Goal: Task Accomplishment & Management: Manage account settings

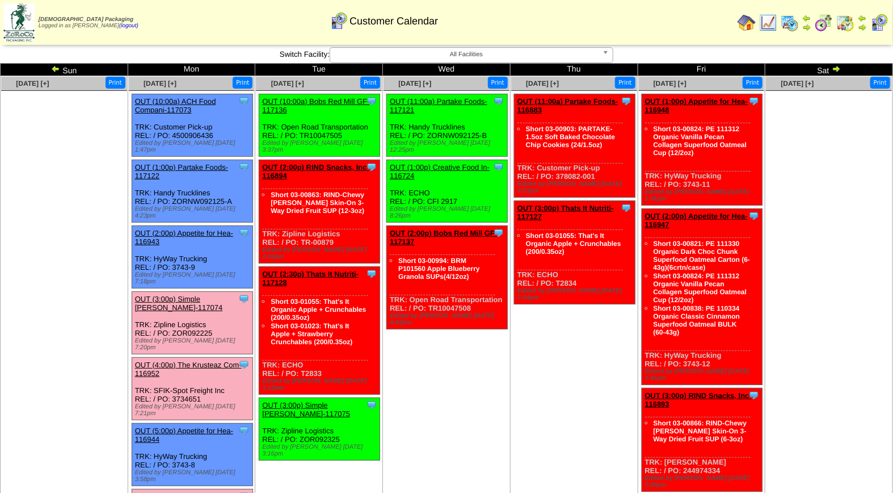
click at [186, 295] on link "OUT (3:00p) Simple Mills-117074" at bounding box center [179, 303] width 88 height 17
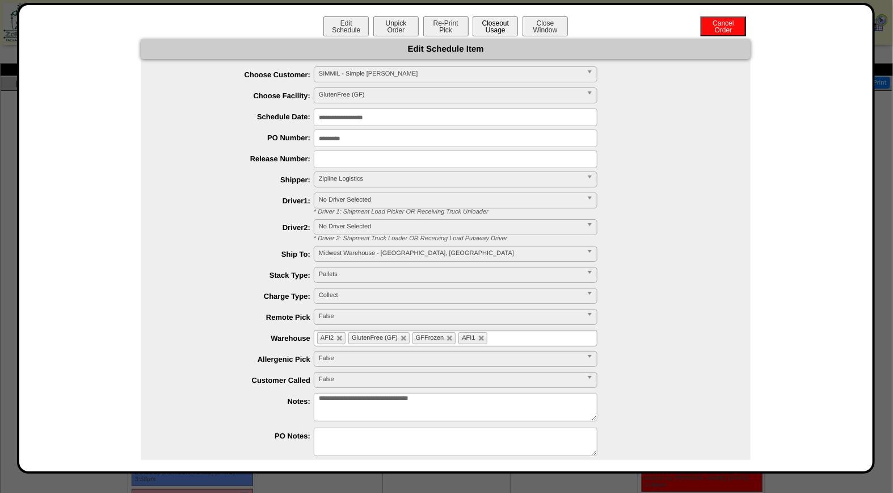
click at [486, 30] on button "Closeout Usage" at bounding box center [495, 26] width 45 height 20
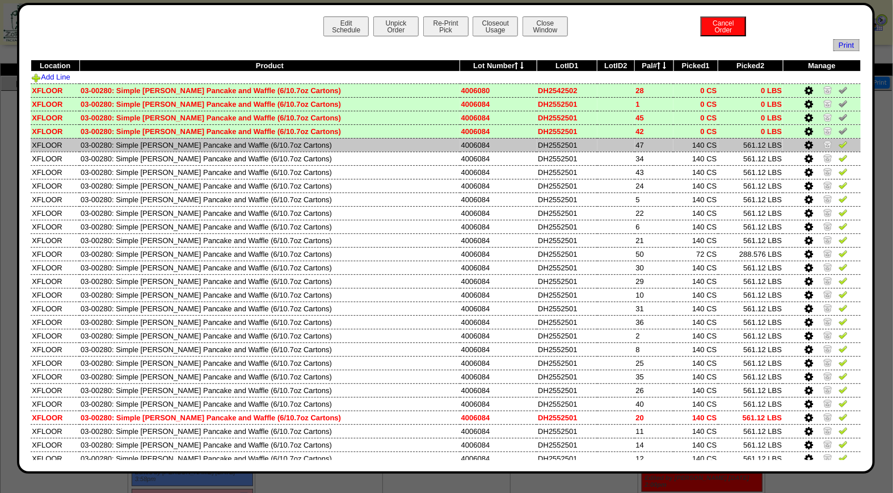
click at [839, 142] on img at bounding box center [843, 144] width 9 height 9
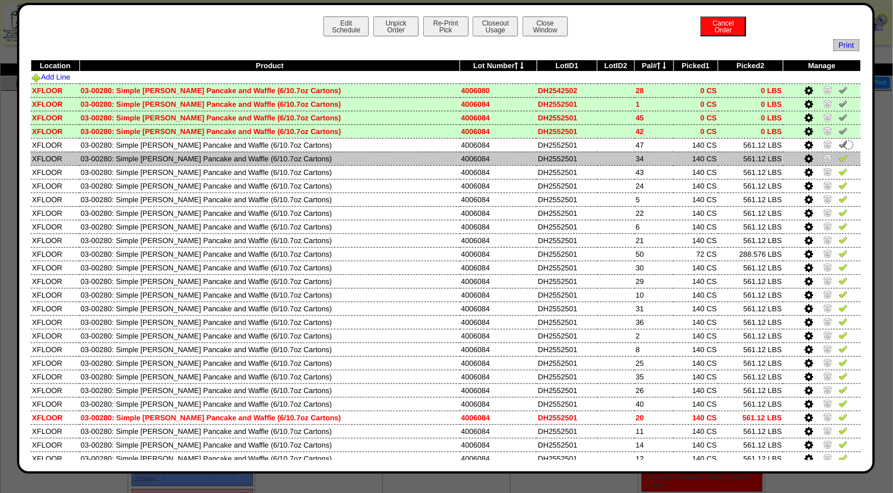
click at [839, 157] on img at bounding box center [843, 157] width 9 height 9
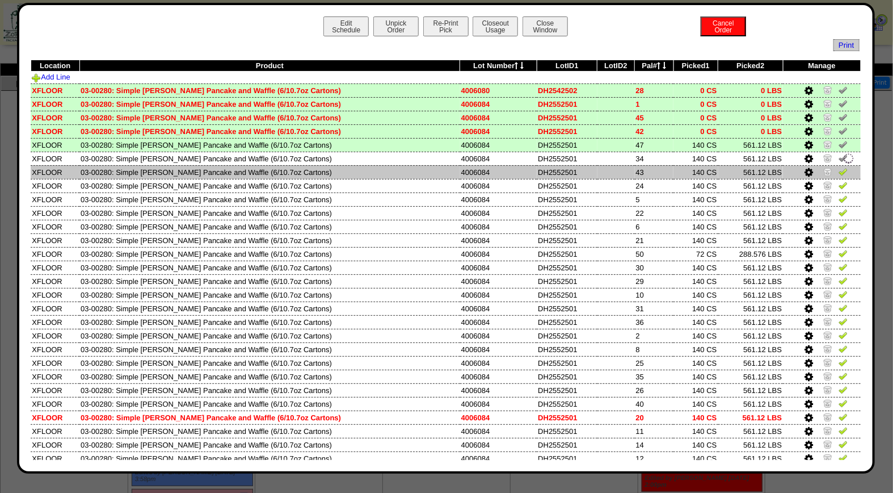
click at [839, 170] on img at bounding box center [843, 171] width 9 height 9
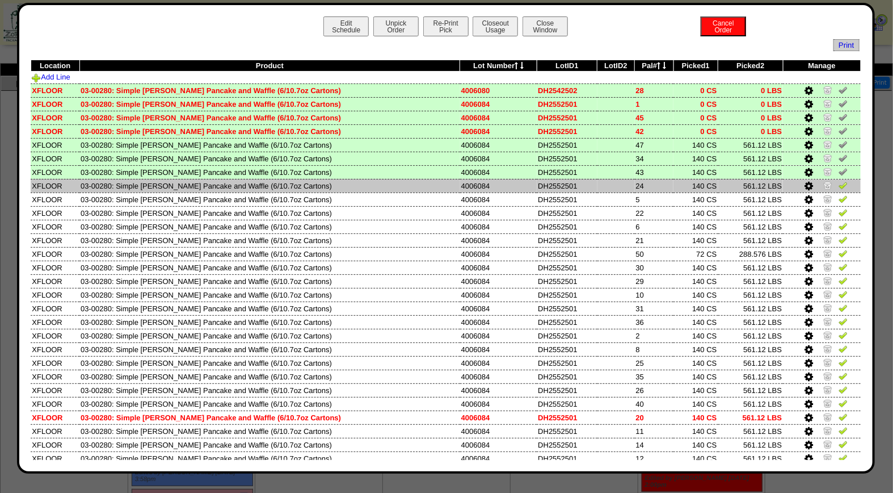
click at [839, 188] on img at bounding box center [843, 184] width 9 height 9
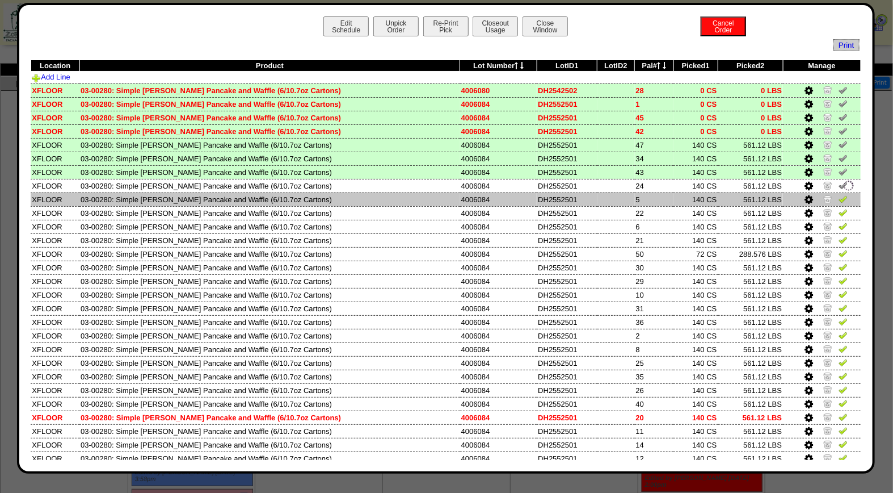
click at [839, 194] on img at bounding box center [843, 198] width 9 height 9
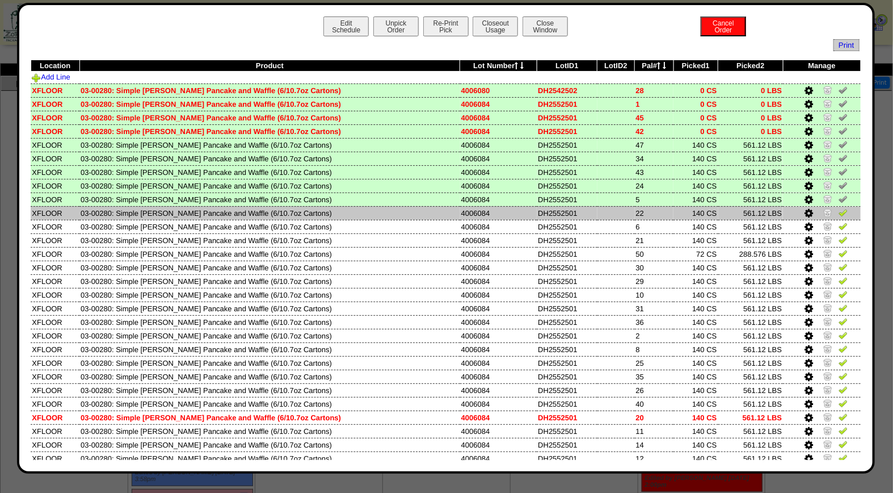
click at [839, 212] on img at bounding box center [843, 212] width 9 height 9
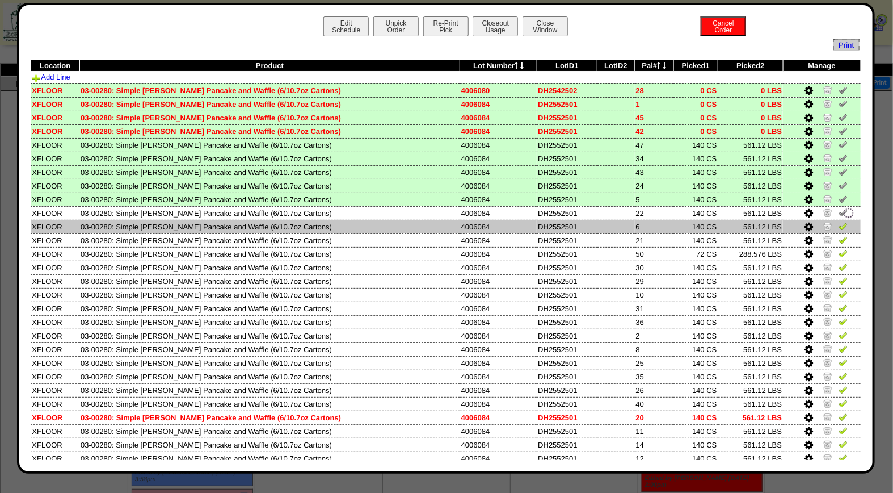
click at [839, 223] on img at bounding box center [843, 225] width 9 height 9
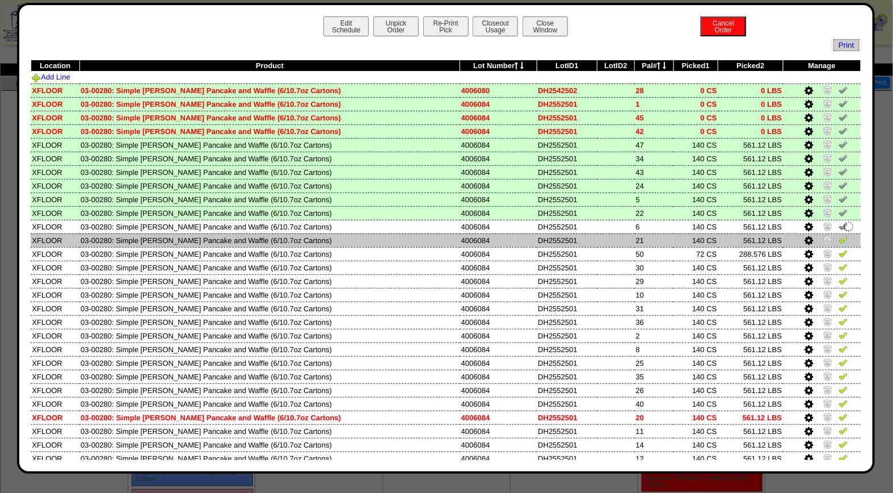
click at [839, 237] on img at bounding box center [843, 239] width 9 height 9
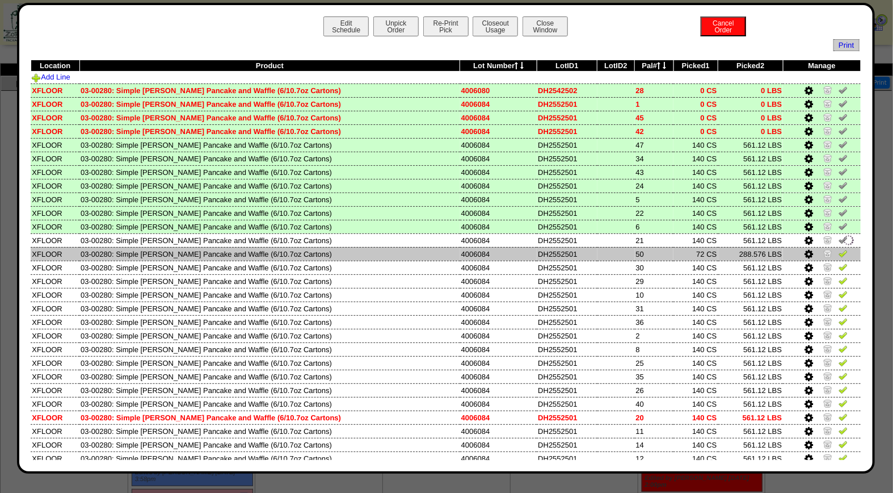
click at [839, 249] on img at bounding box center [843, 253] width 9 height 9
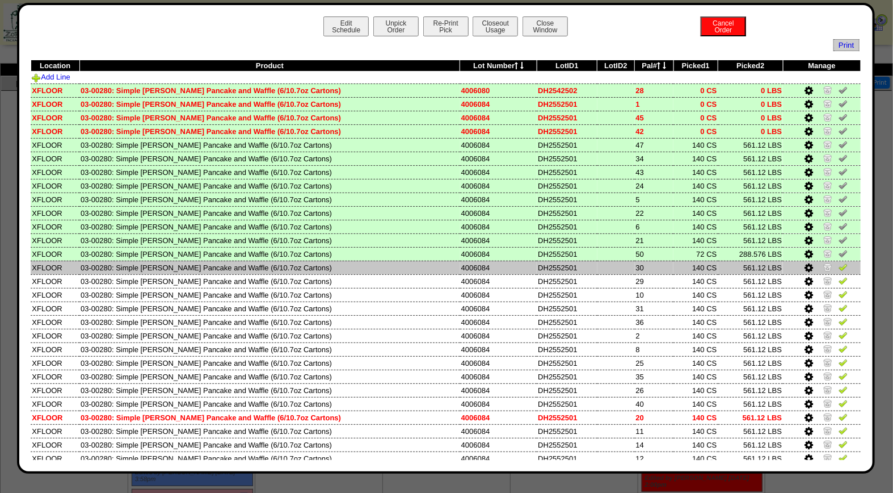
click at [839, 268] on img at bounding box center [843, 266] width 9 height 9
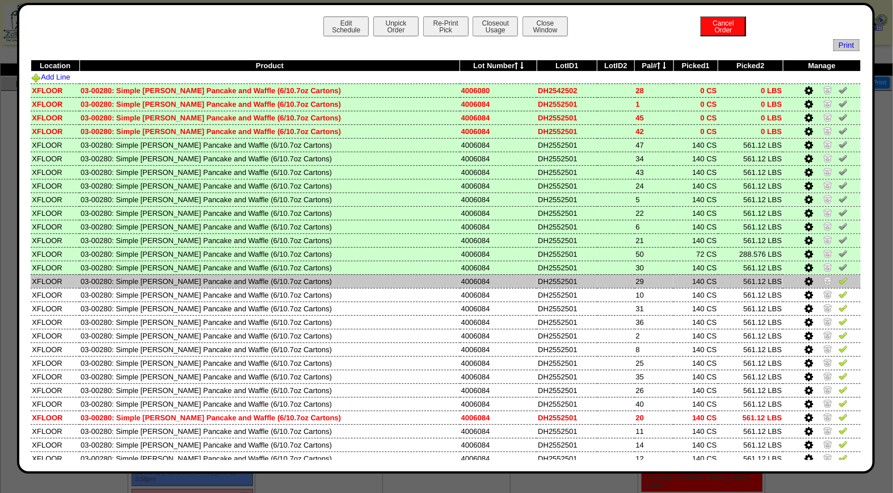
click at [839, 276] on img at bounding box center [843, 280] width 9 height 9
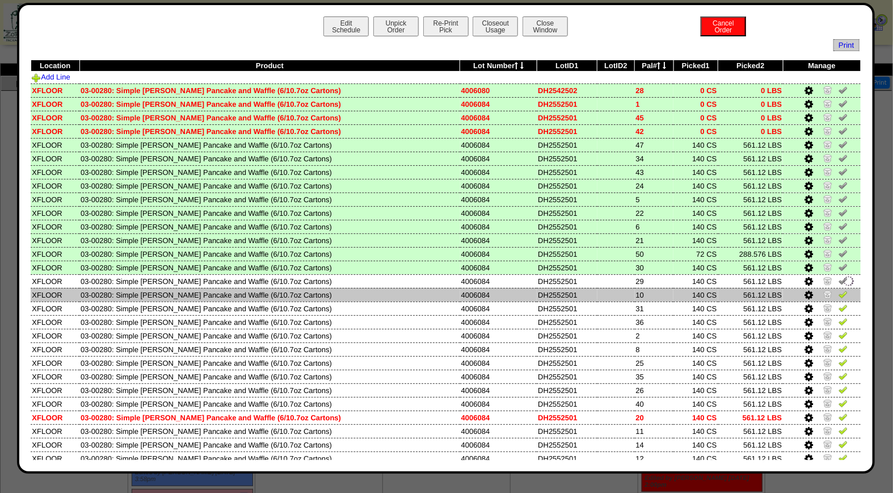
click at [839, 291] on img at bounding box center [843, 293] width 9 height 9
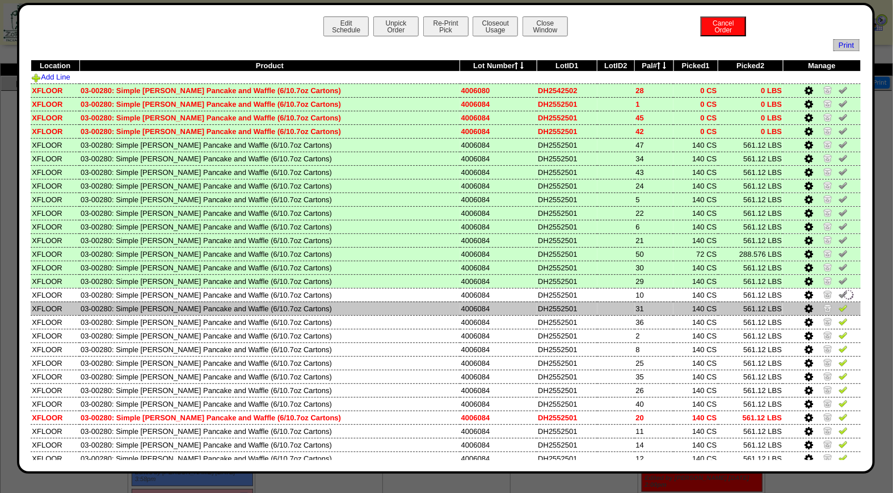
click at [839, 304] on img at bounding box center [843, 307] width 9 height 9
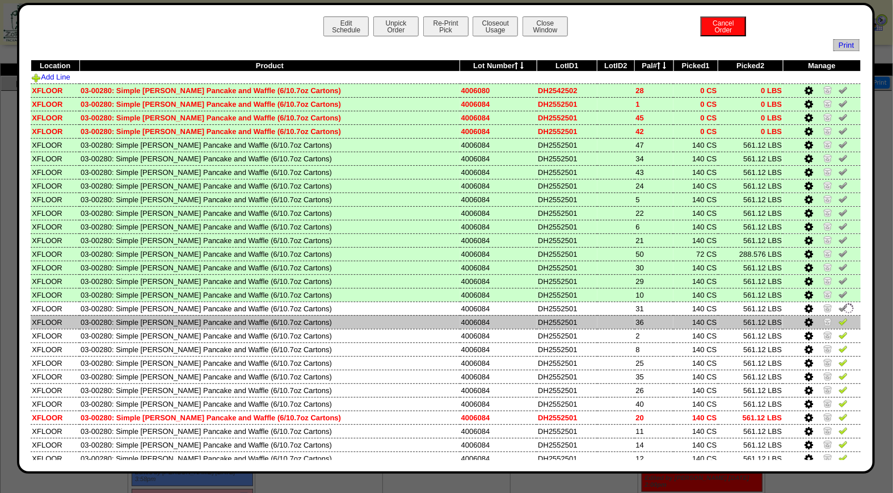
click at [839, 317] on img at bounding box center [843, 321] width 9 height 9
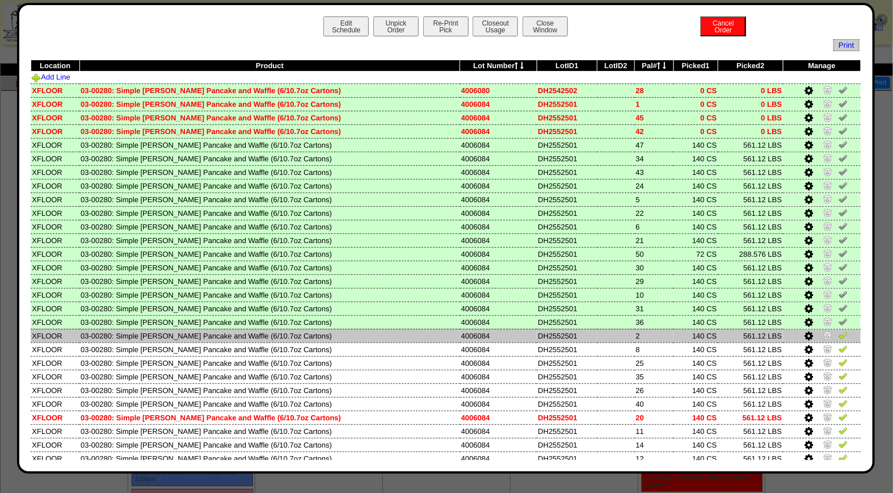
click at [839, 331] on img at bounding box center [843, 334] width 9 height 9
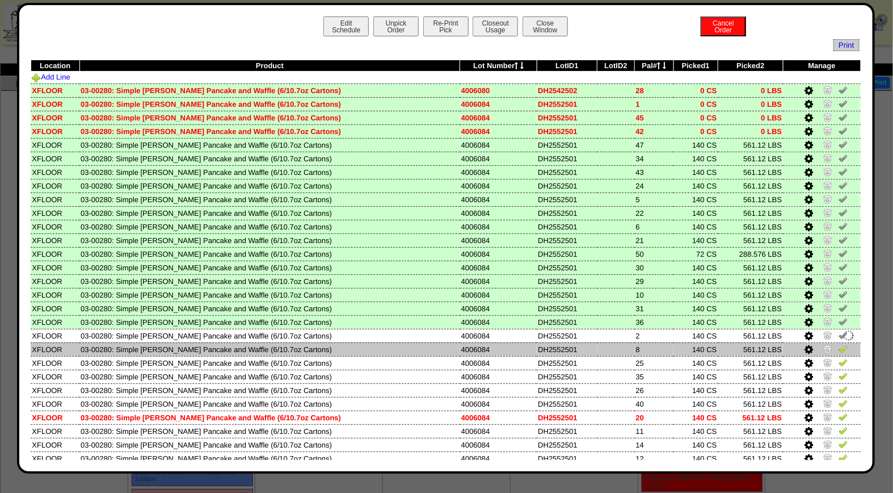
click at [839, 348] on img at bounding box center [843, 348] width 9 height 9
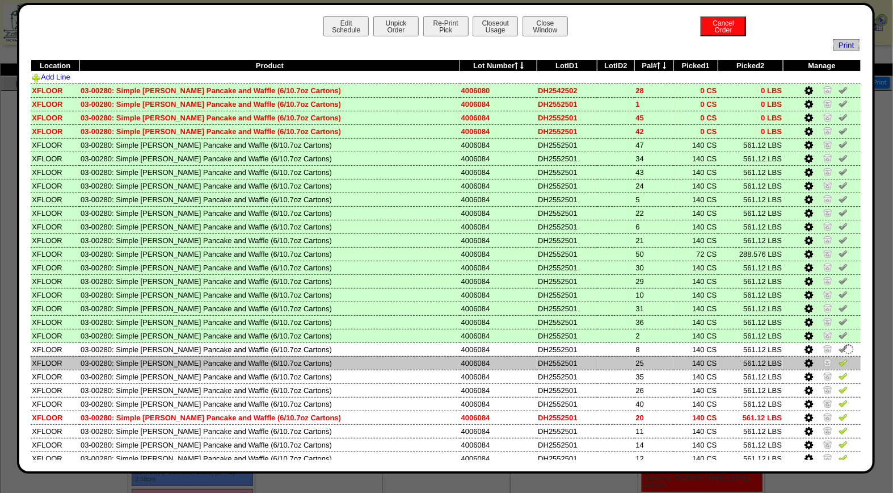
click at [839, 360] on img at bounding box center [843, 362] width 9 height 9
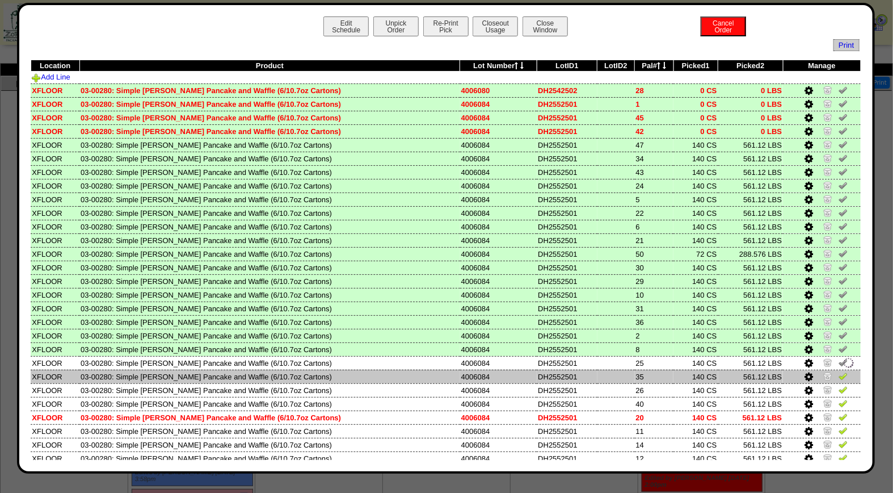
click at [839, 373] on img at bounding box center [843, 375] width 9 height 9
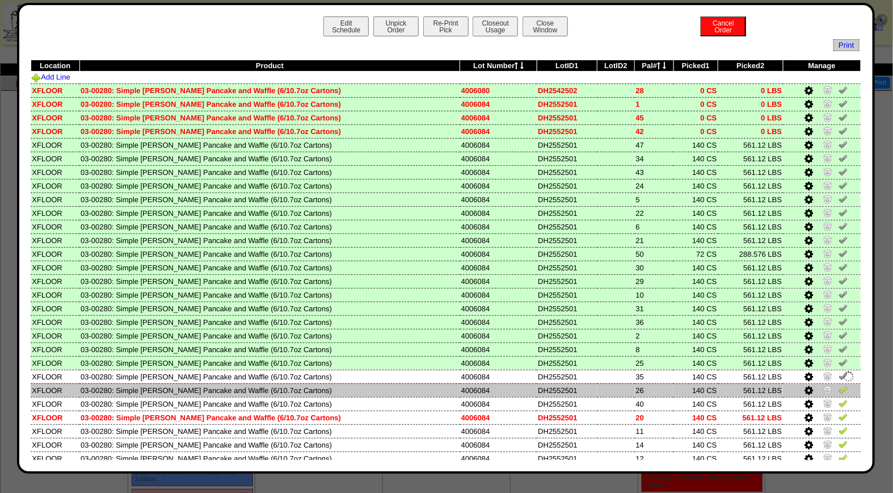
click at [839, 388] on img at bounding box center [843, 389] width 9 height 9
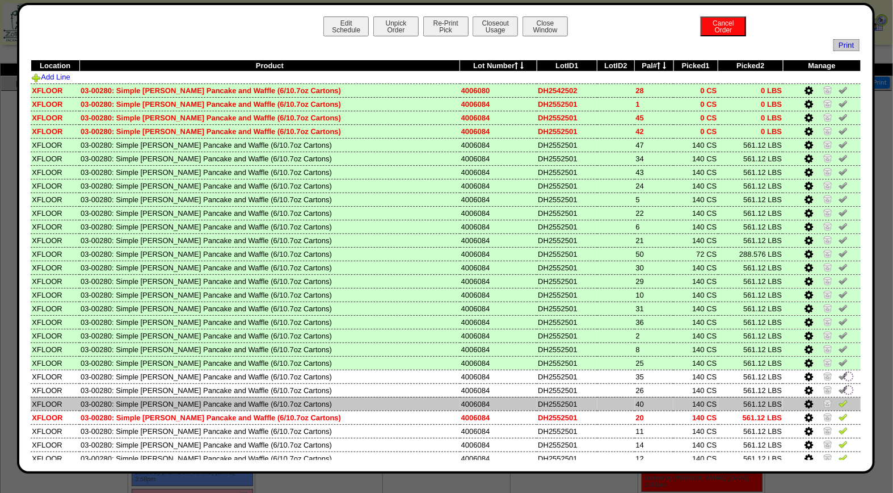
click at [839, 398] on img at bounding box center [843, 402] width 9 height 9
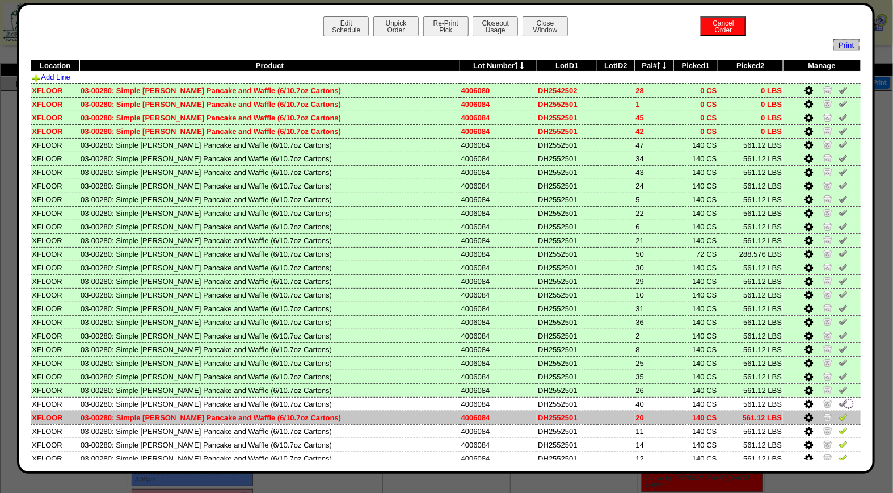
click at [839, 414] on img at bounding box center [843, 416] width 9 height 9
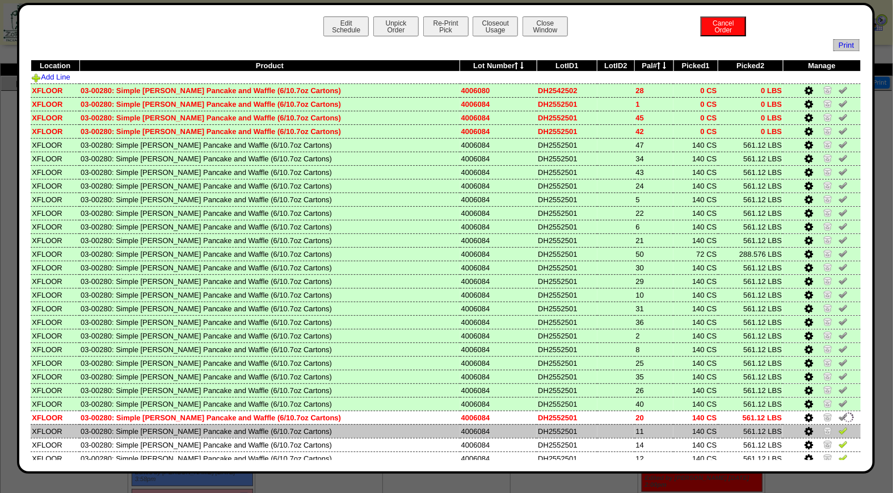
click at [839, 427] on img at bounding box center [843, 430] width 9 height 9
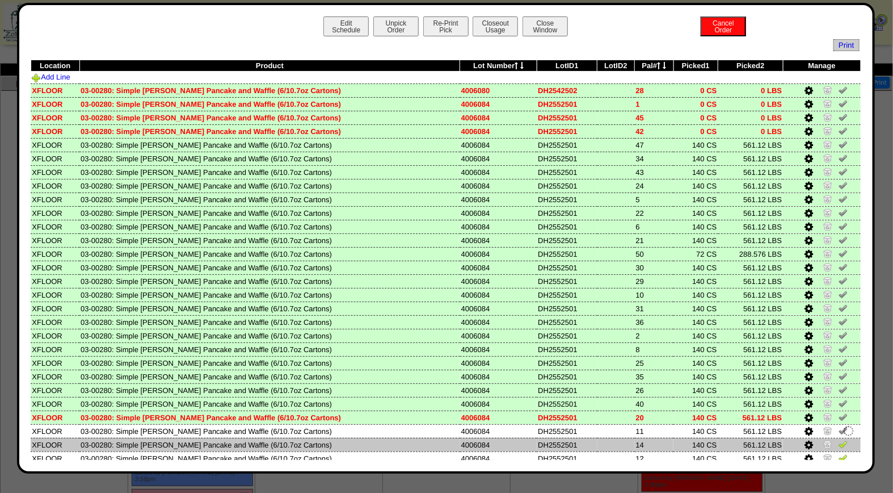
click at [839, 441] on img at bounding box center [843, 443] width 9 height 9
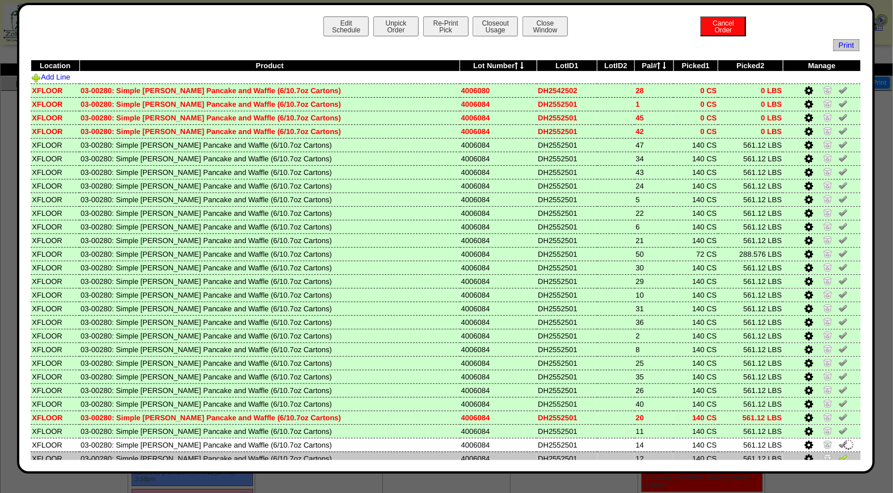
click at [839, 453] on img at bounding box center [843, 457] width 9 height 9
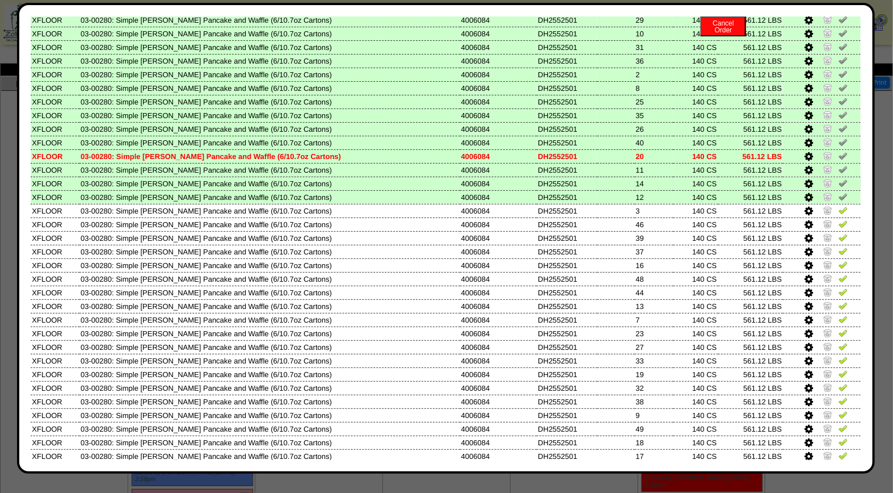
scroll to position [269, 0]
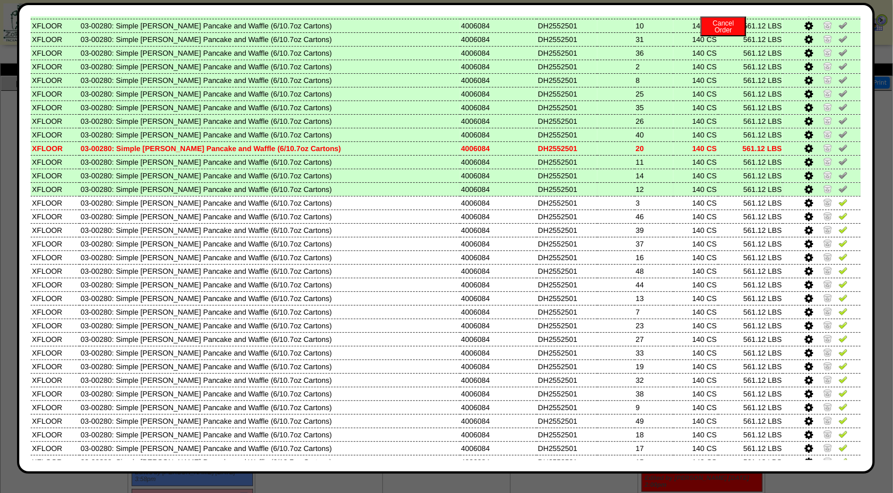
click at [825, 187] on td at bounding box center [822, 189] width 78 height 14
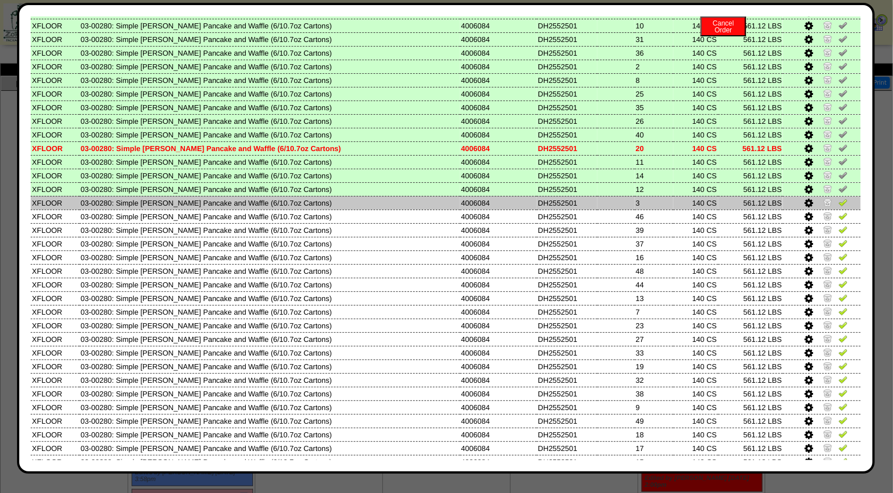
click at [839, 198] on img at bounding box center [843, 202] width 9 height 9
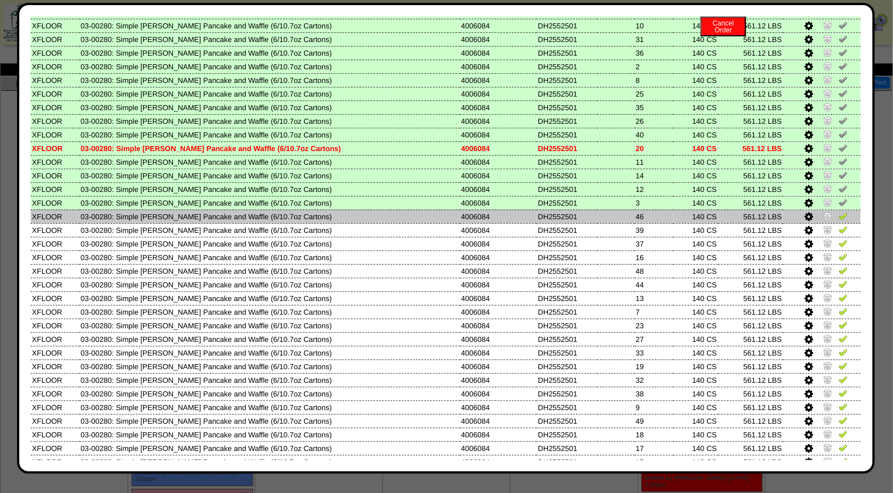
click at [839, 211] on img at bounding box center [843, 215] width 9 height 9
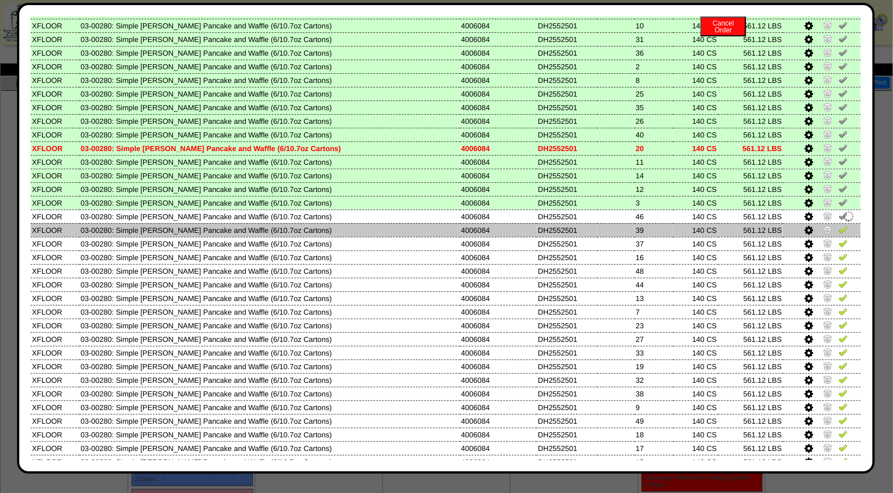
click at [839, 225] on img at bounding box center [843, 229] width 9 height 9
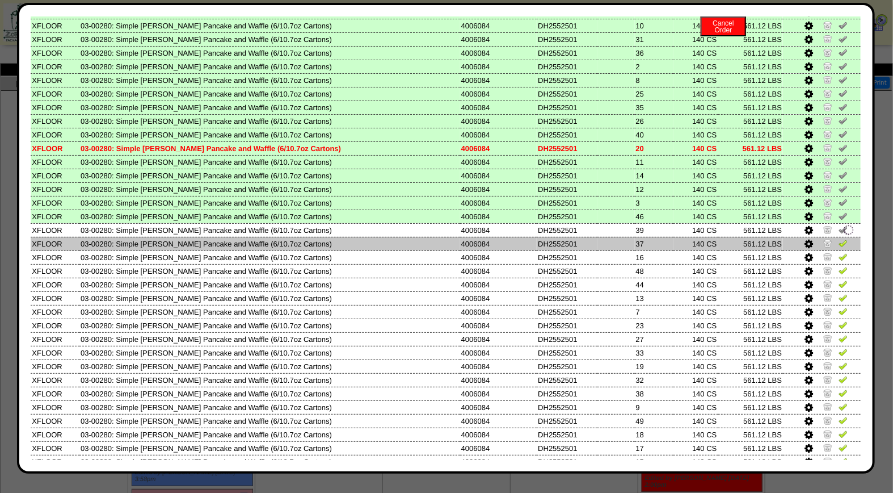
click at [839, 238] on img at bounding box center [843, 242] width 9 height 9
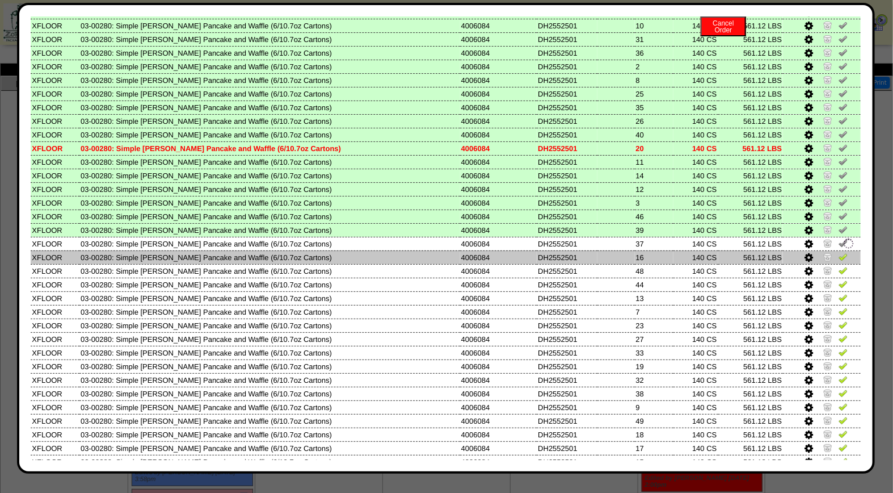
click at [839, 252] on img at bounding box center [843, 256] width 9 height 9
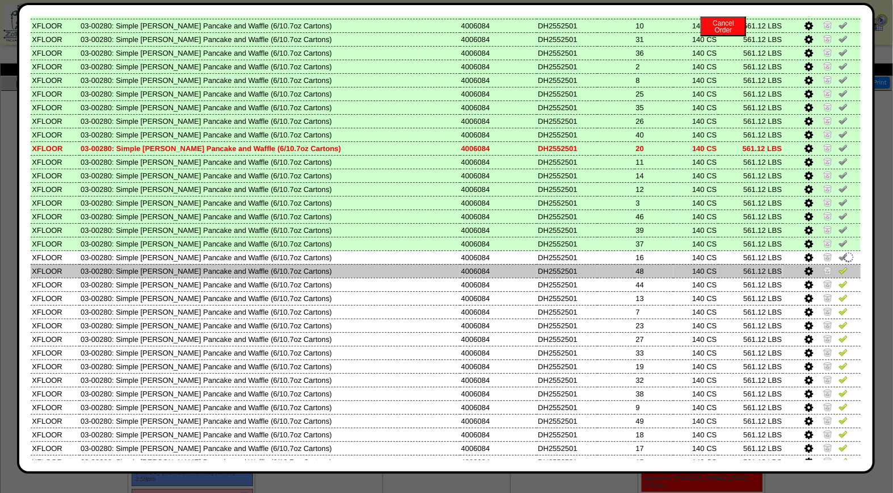
click at [839, 266] on img at bounding box center [843, 270] width 9 height 9
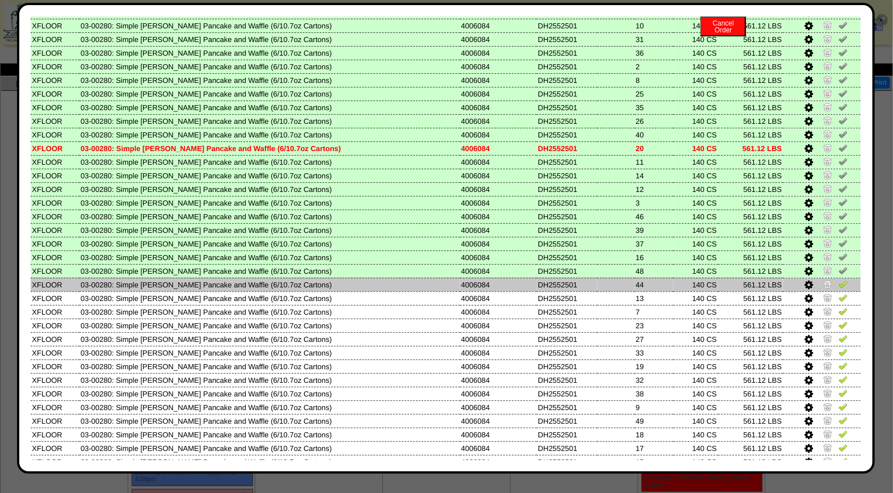
click at [839, 279] on img at bounding box center [843, 283] width 9 height 9
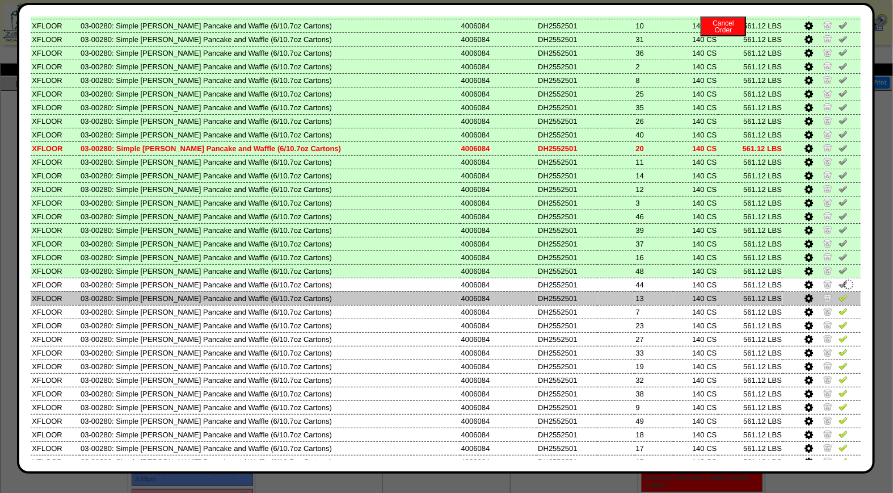
click at [839, 293] on img at bounding box center [843, 297] width 9 height 9
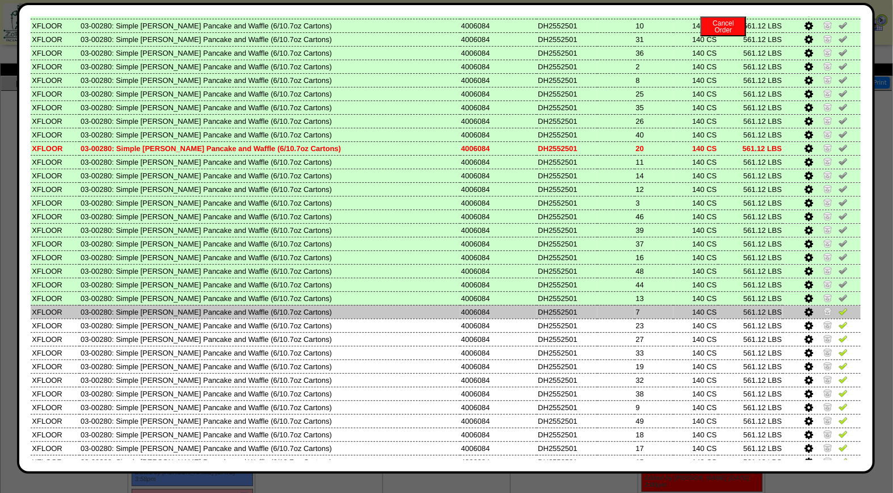
click at [839, 307] on img at bounding box center [843, 311] width 9 height 9
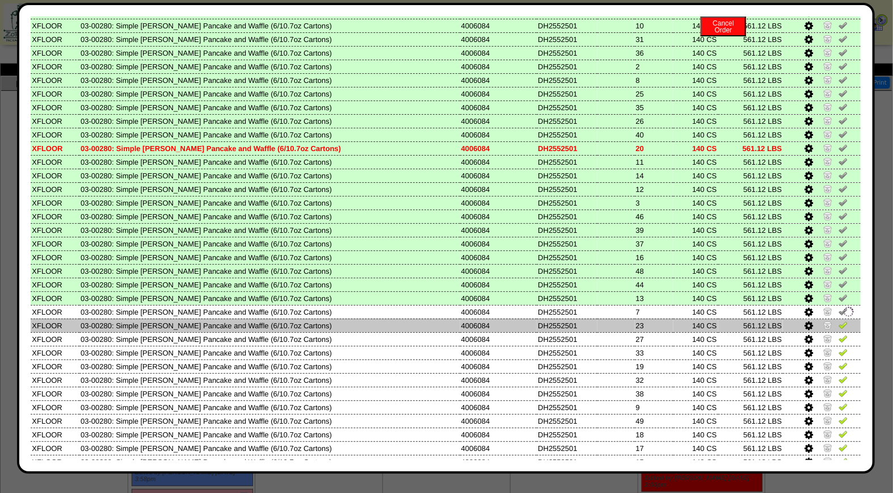
click at [839, 320] on img at bounding box center [843, 324] width 9 height 9
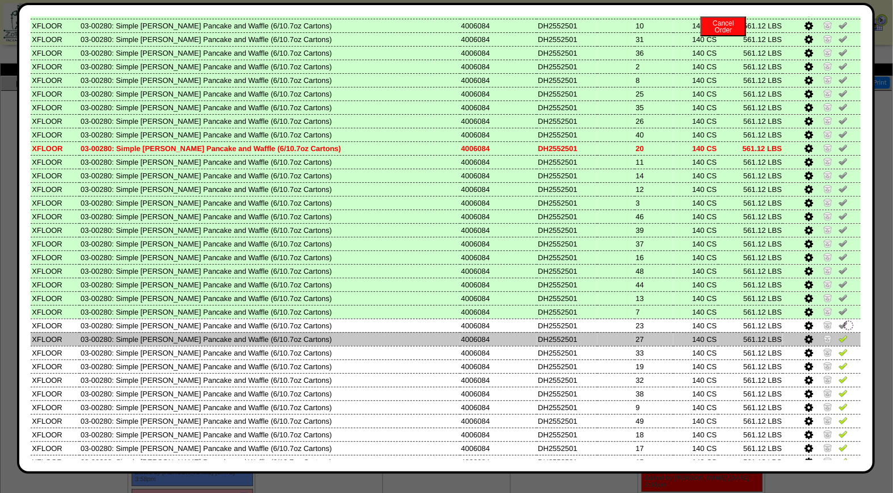
click at [839, 334] on img at bounding box center [843, 338] width 9 height 9
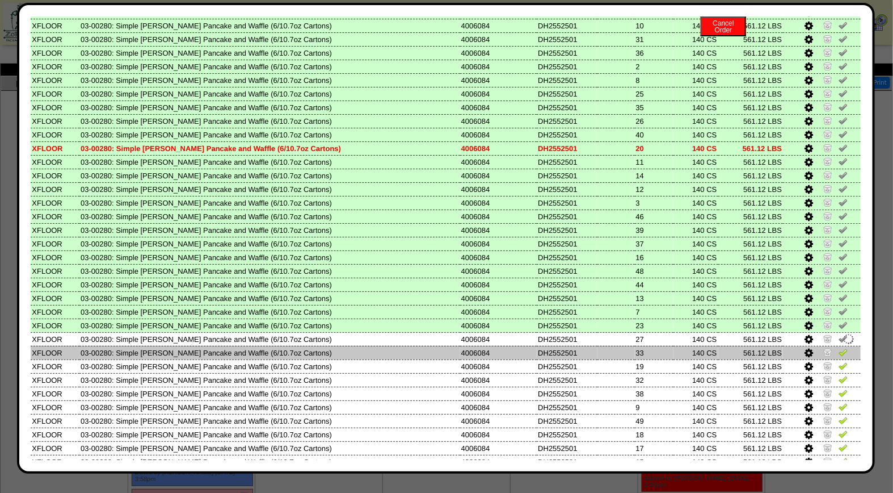
click at [839, 347] on img at bounding box center [843, 351] width 9 height 9
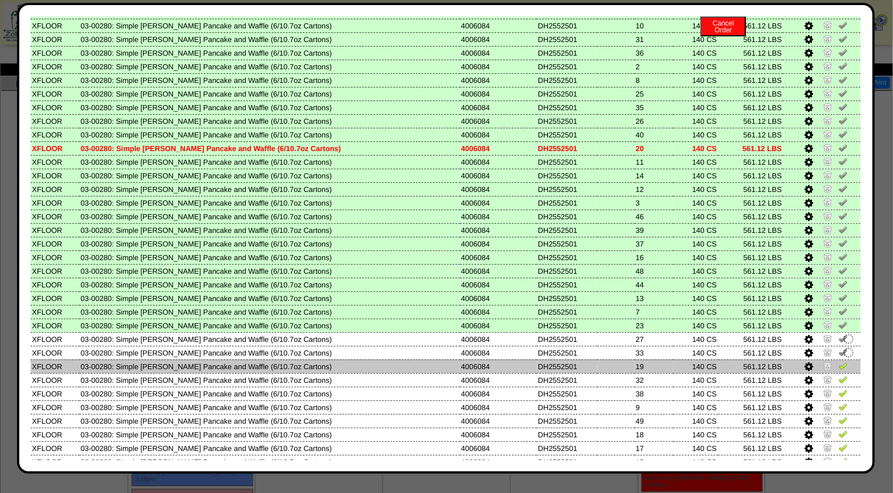
click at [839, 361] on img at bounding box center [843, 365] width 9 height 9
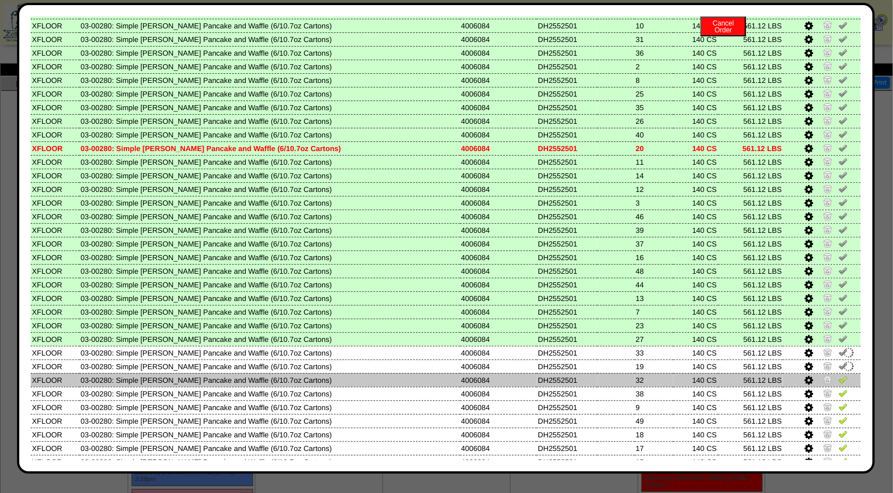
click at [839, 375] on img at bounding box center [843, 379] width 9 height 9
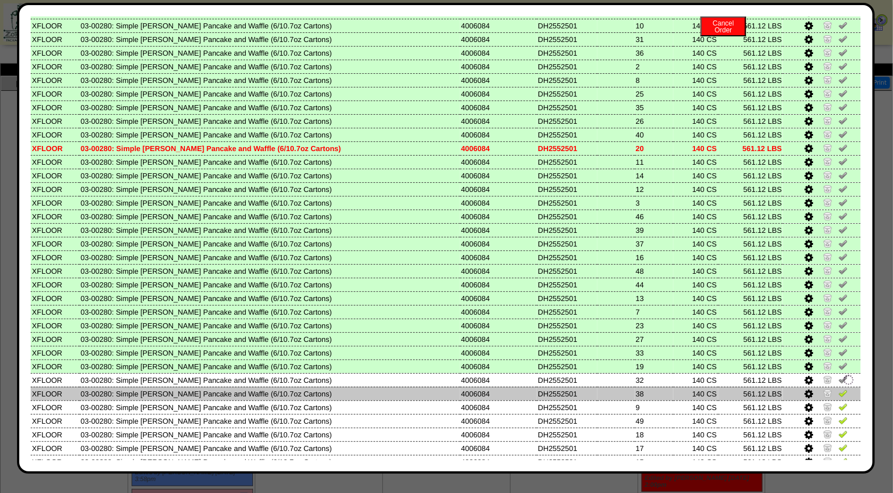
click at [839, 388] on img at bounding box center [843, 392] width 9 height 9
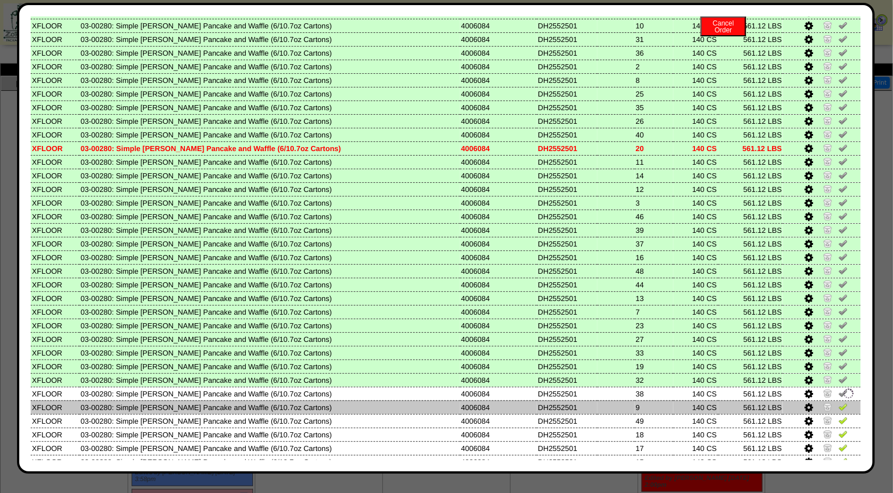
click at [839, 402] on img at bounding box center [843, 406] width 9 height 9
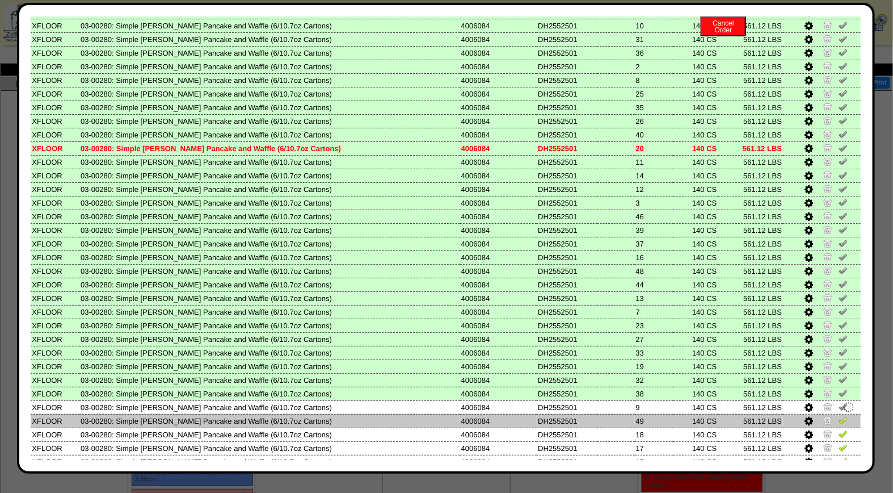
click at [839, 415] on img at bounding box center [843, 419] width 9 height 9
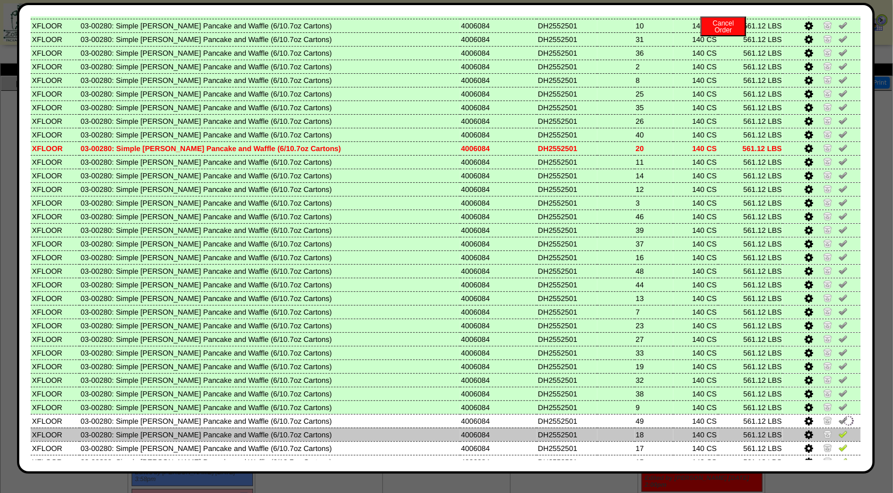
click at [839, 429] on img at bounding box center [843, 433] width 9 height 9
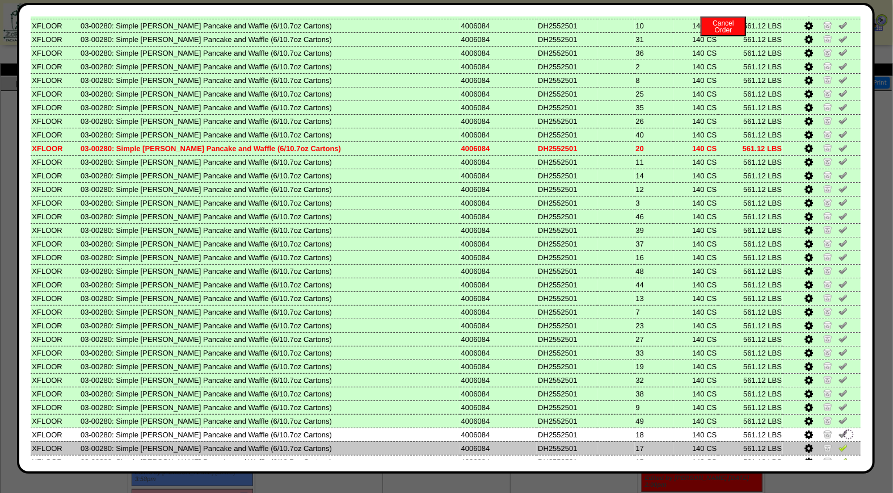
click at [839, 443] on img at bounding box center [843, 447] width 9 height 9
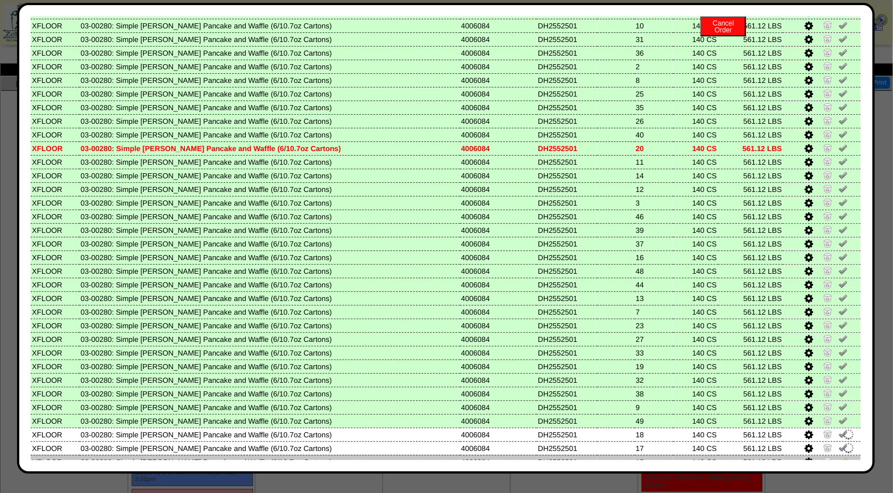
click at [839, 456] on img at bounding box center [843, 460] width 9 height 9
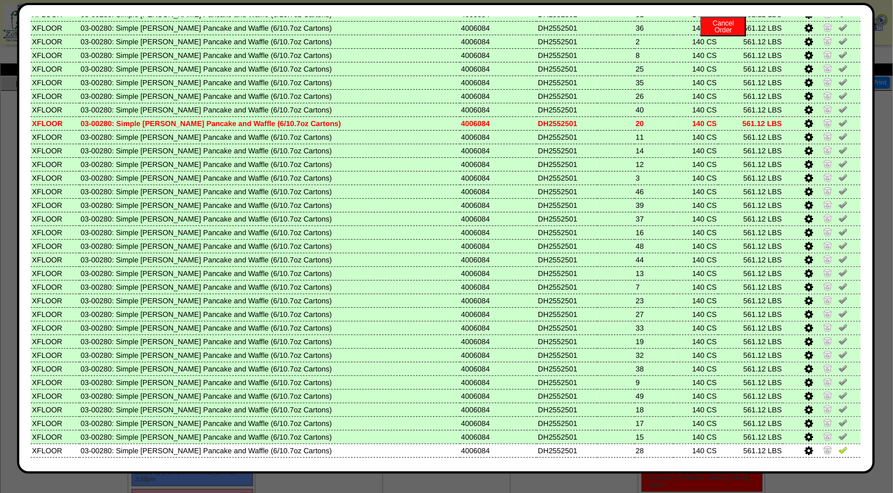
scroll to position [402, 0]
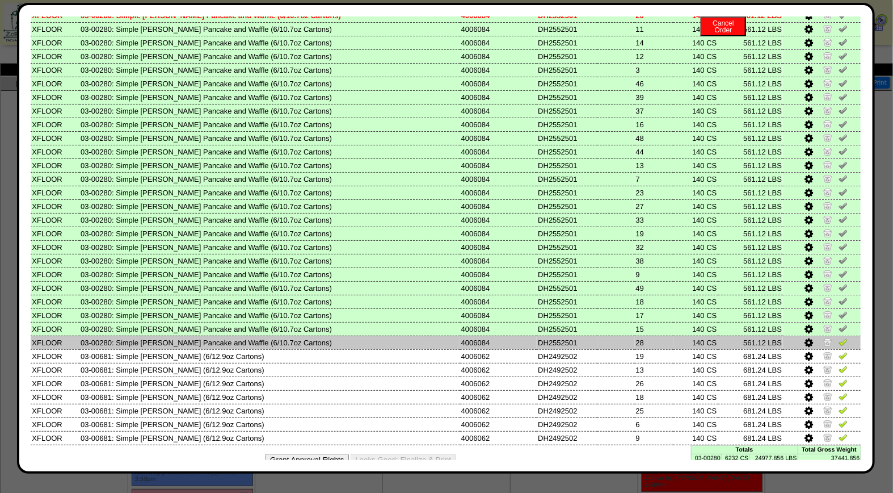
click at [839, 337] on img at bounding box center [843, 341] width 9 height 9
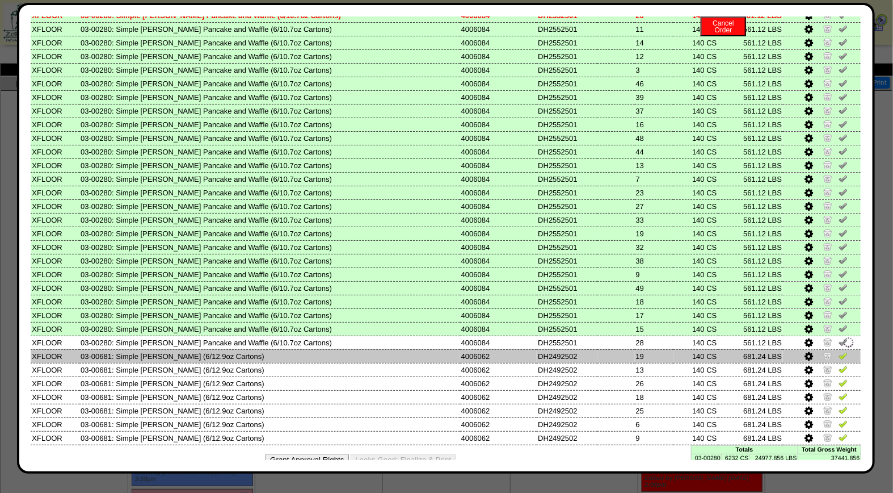
click at [839, 351] on img at bounding box center [843, 355] width 9 height 9
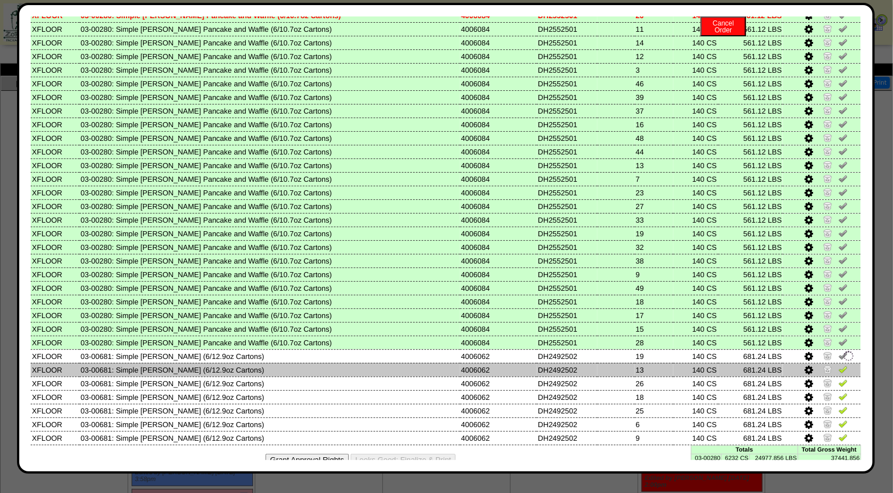
click at [839, 364] on img at bounding box center [843, 368] width 9 height 9
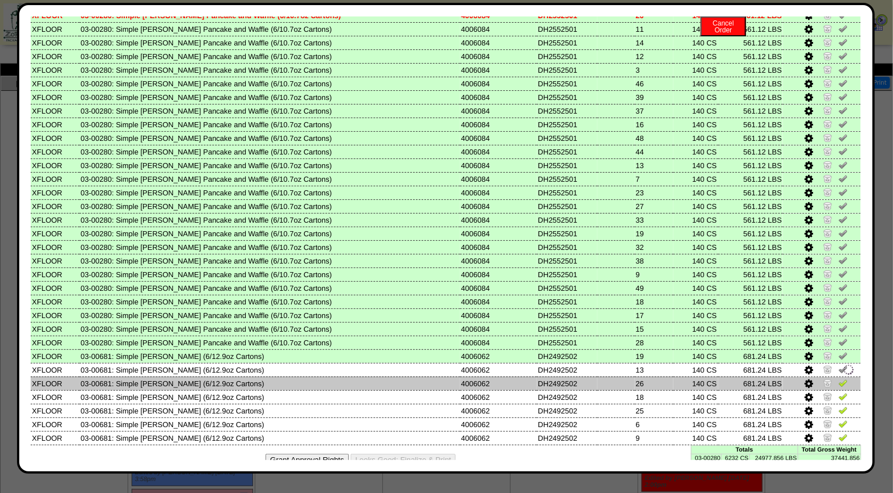
click at [839, 378] on img at bounding box center [843, 382] width 9 height 9
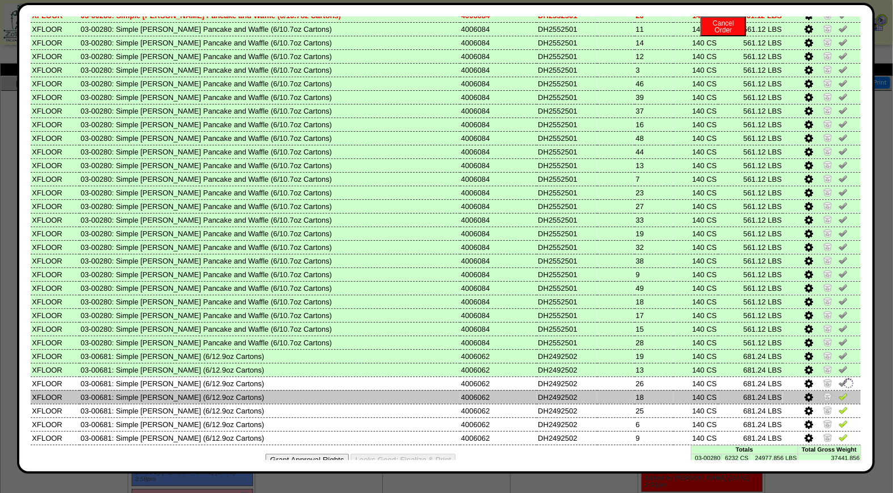
drag, startPoint x: 832, startPoint y: 379, endPoint x: 833, endPoint y: 389, distance: 10.2
click at [839, 392] on img at bounding box center [843, 396] width 9 height 9
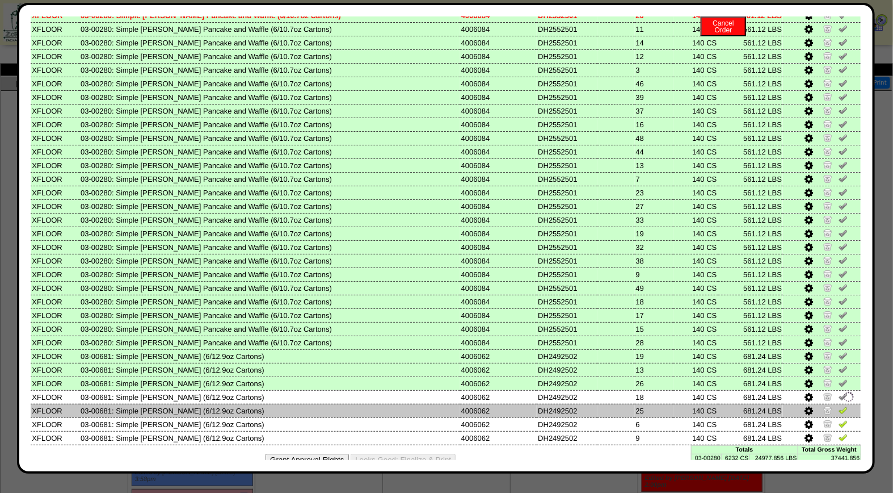
click at [839, 405] on img at bounding box center [843, 409] width 9 height 9
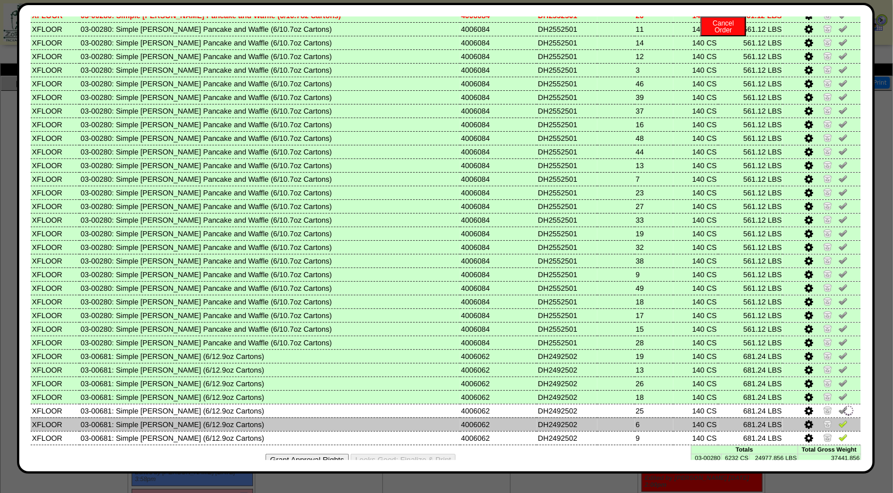
click at [839, 419] on img at bounding box center [843, 423] width 9 height 9
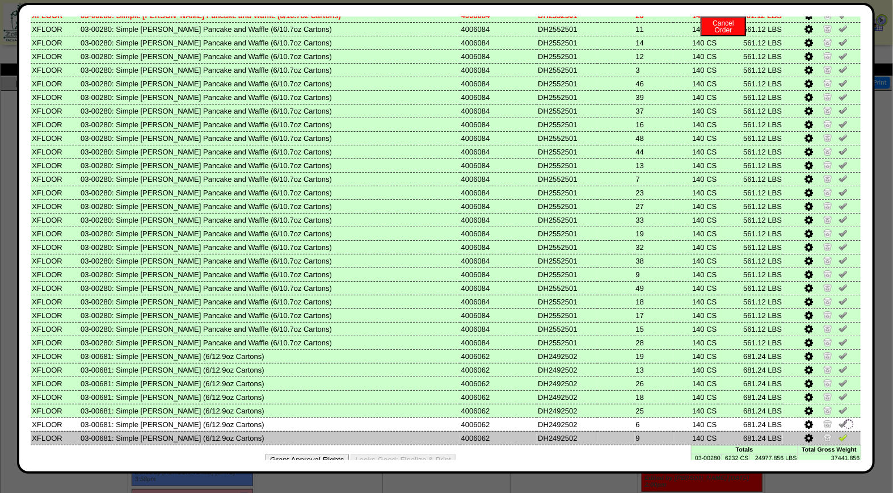
click at [839, 433] on img at bounding box center [843, 437] width 9 height 9
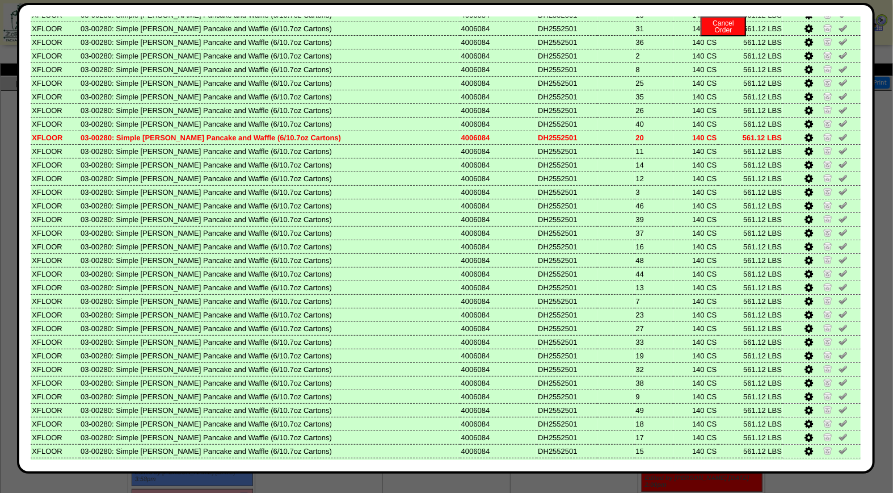
scroll to position [0, 0]
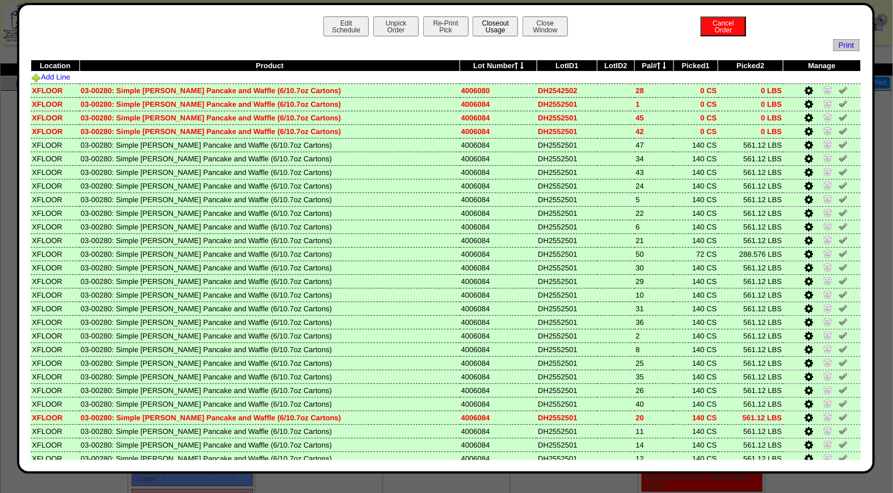
click at [497, 29] on button "Closeout Usage" at bounding box center [495, 26] width 45 height 20
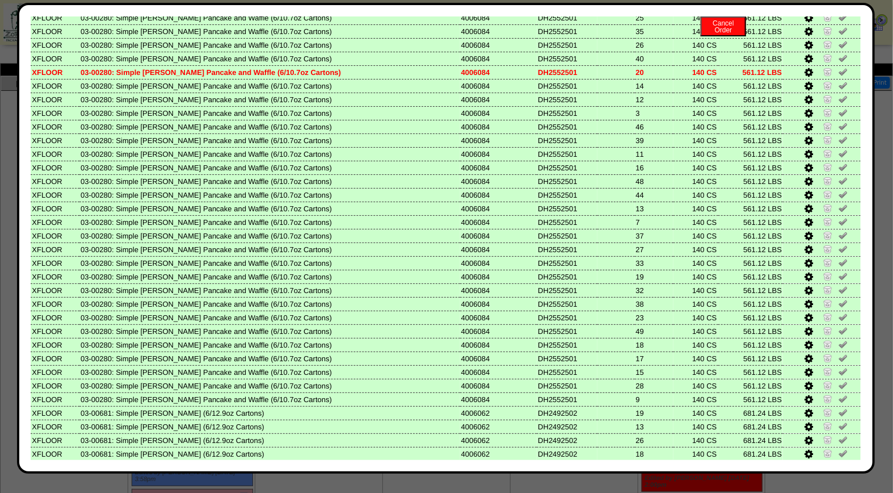
scroll to position [402, 0]
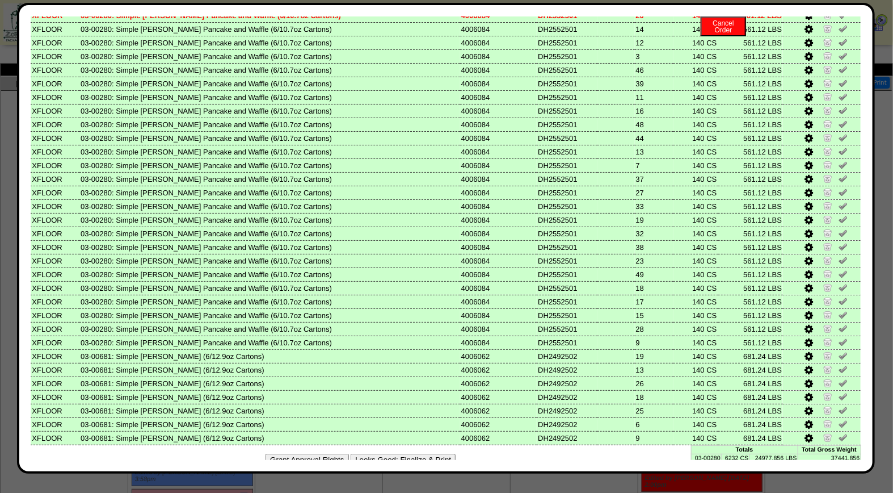
click at [438, 454] on button "Looks Good: Finalize & Print" at bounding box center [403, 460] width 105 height 12
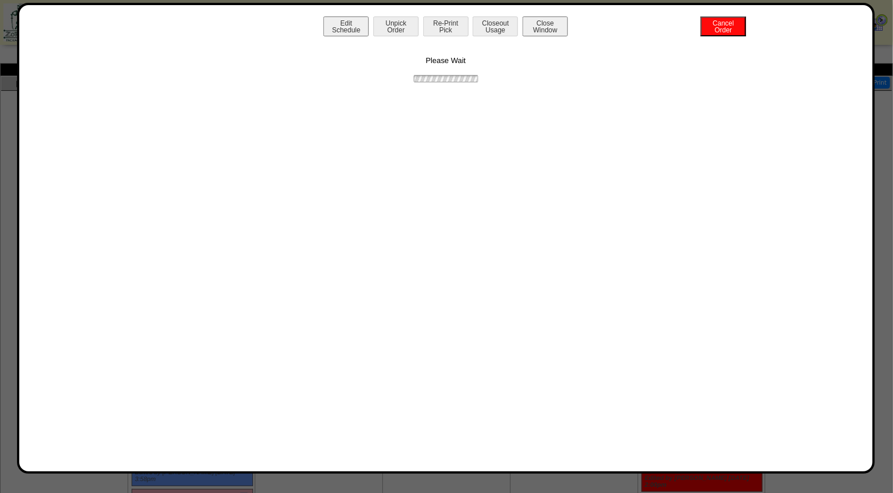
scroll to position [0, 0]
click at [302, 173] on div "Edit Schedule Unpick Order Re-Print Pick Closeout Usage Cancel Order Close Wind…" at bounding box center [446, 237] width 831 height 443
click at [549, 25] on button "Close Window" at bounding box center [545, 26] width 45 height 20
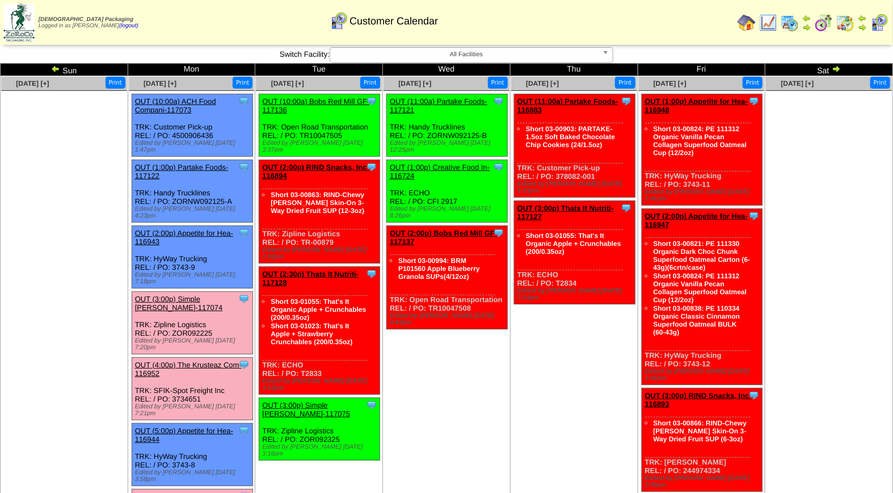
click at [160, 295] on link "OUT (3:00p) Simple Mills-117074" at bounding box center [179, 303] width 88 height 17
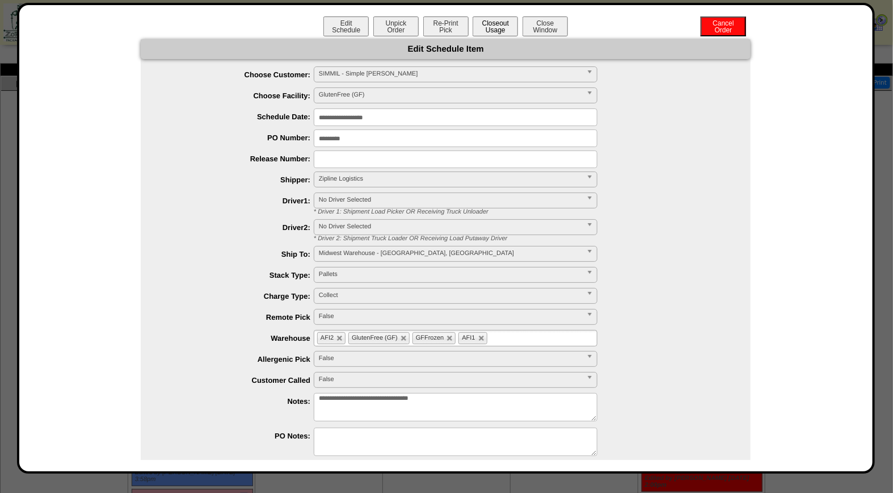
click at [493, 26] on button "Closeout Usage" at bounding box center [495, 26] width 45 height 20
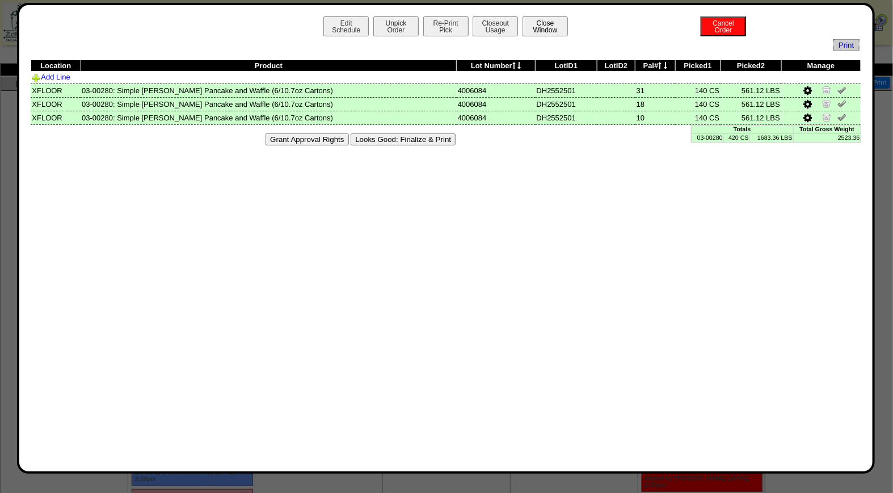
click at [552, 22] on button "Close Window" at bounding box center [545, 26] width 45 height 20
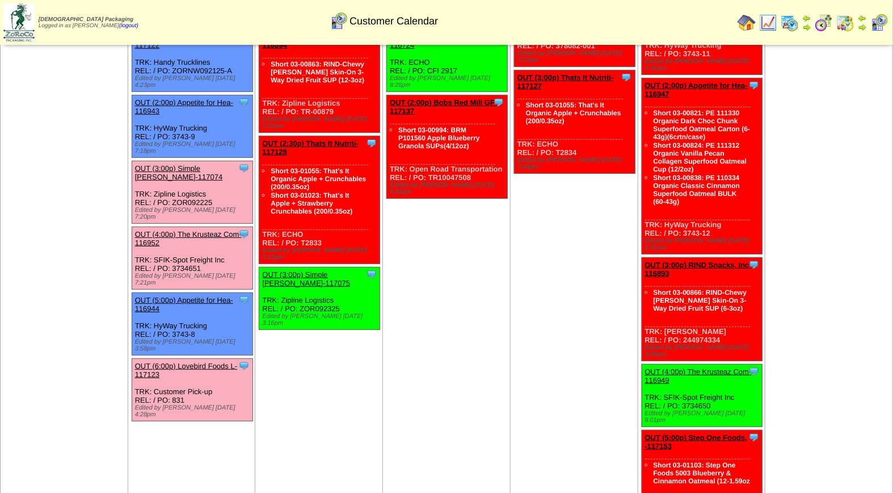
scroll to position [127, 0]
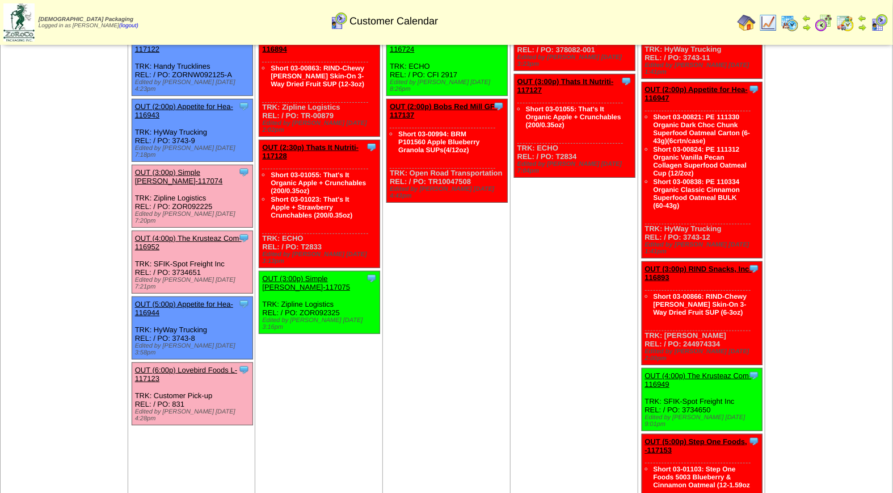
click at [174, 168] on link "OUT (3:00p) Simple Mills-117074" at bounding box center [179, 176] width 88 height 17
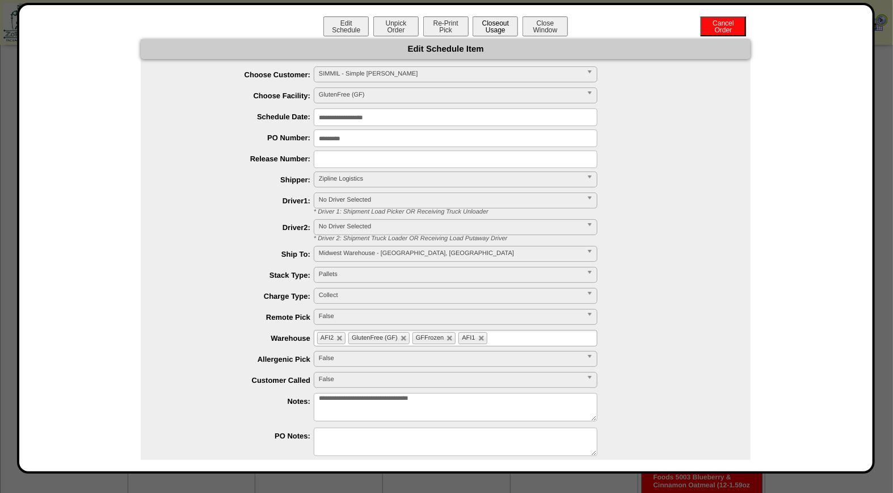
click at [484, 24] on button "Closeout Usage" at bounding box center [495, 26] width 45 height 20
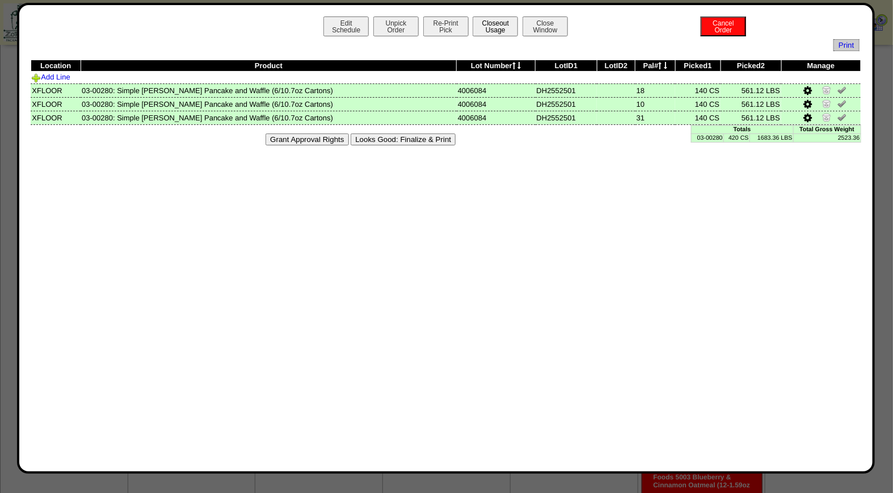
click at [494, 27] on button "Closeout Usage" at bounding box center [495, 26] width 45 height 20
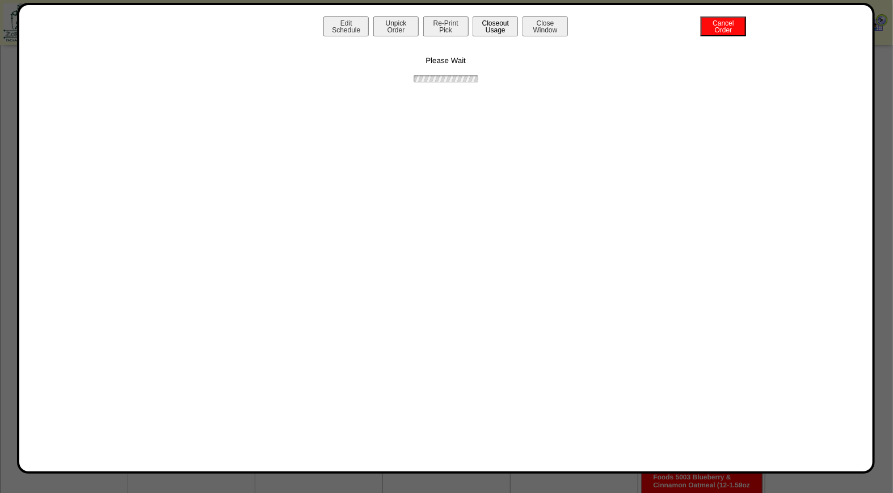
click at [494, 27] on button "Closeout Usage" at bounding box center [495, 26] width 45 height 20
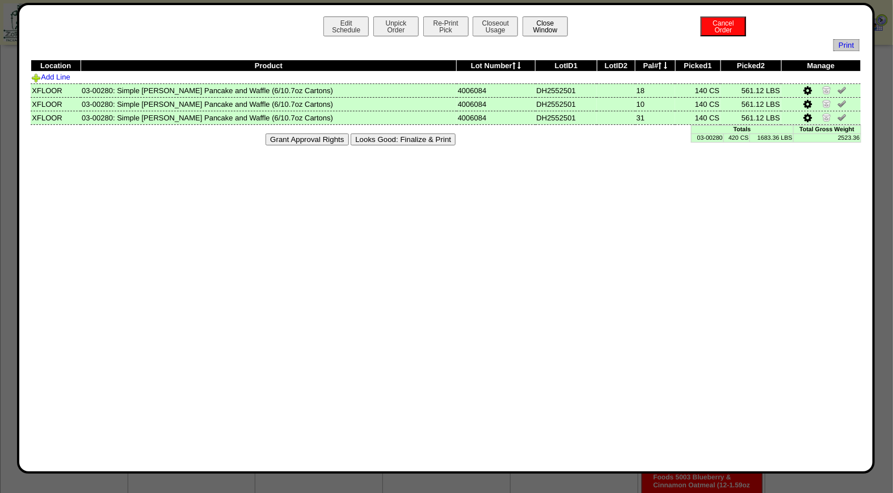
click at [529, 26] on button "Close Window" at bounding box center [545, 26] width 45 height 20
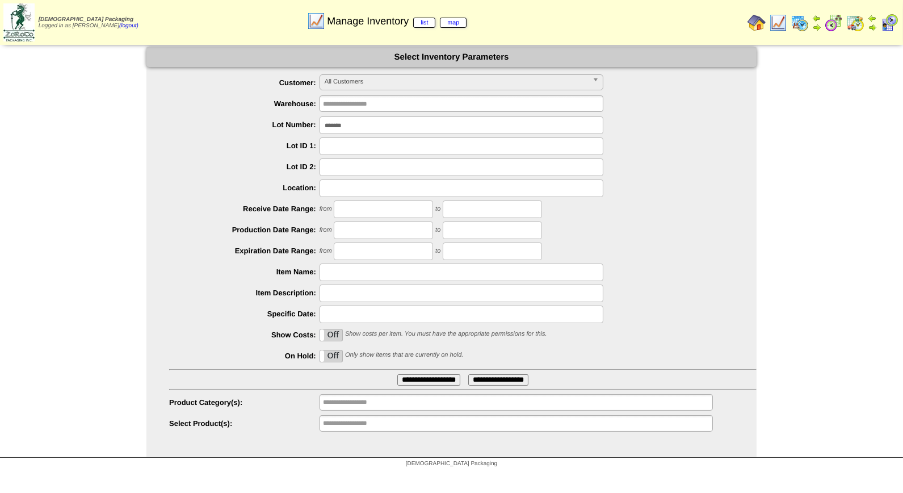
type input "*******"
click at [397, 374] on input "**********" at bounding box center [428, 379] width 63 height 11
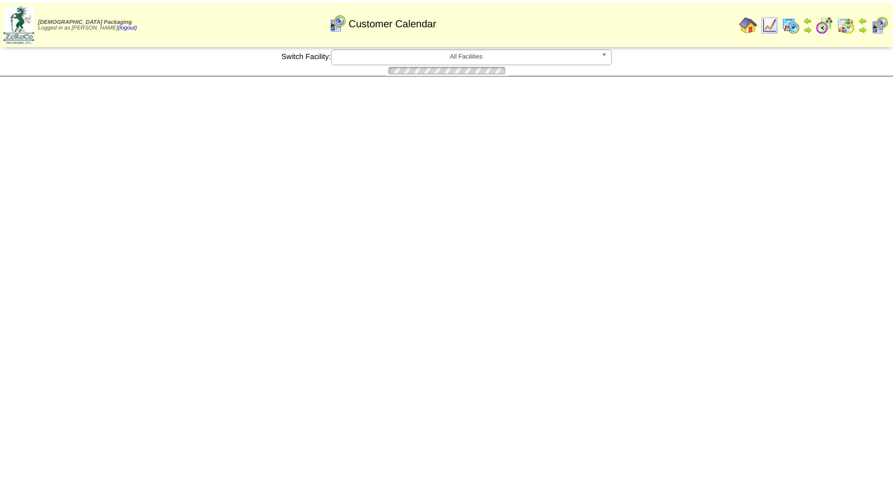
scroll to position [127, 0]
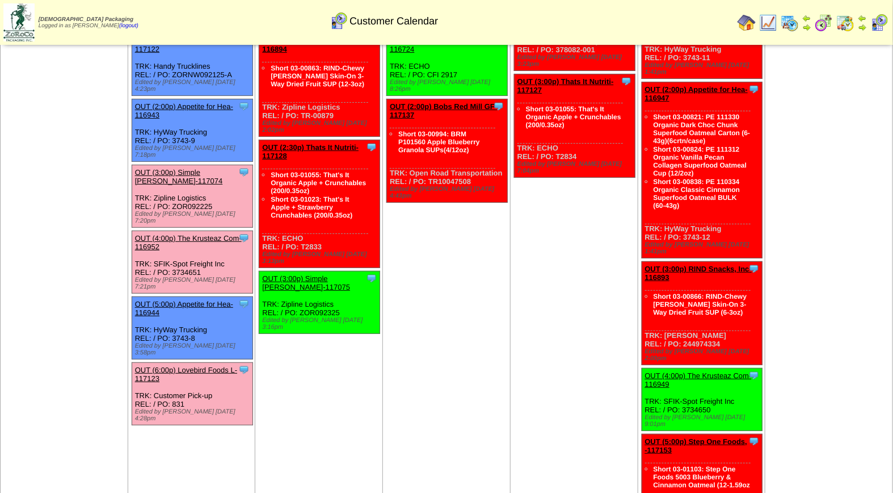
click at [214, 168] on link "OUT (3:00p) Simple Mills-117074" at bounding box center [179, 176] width 88 height 17
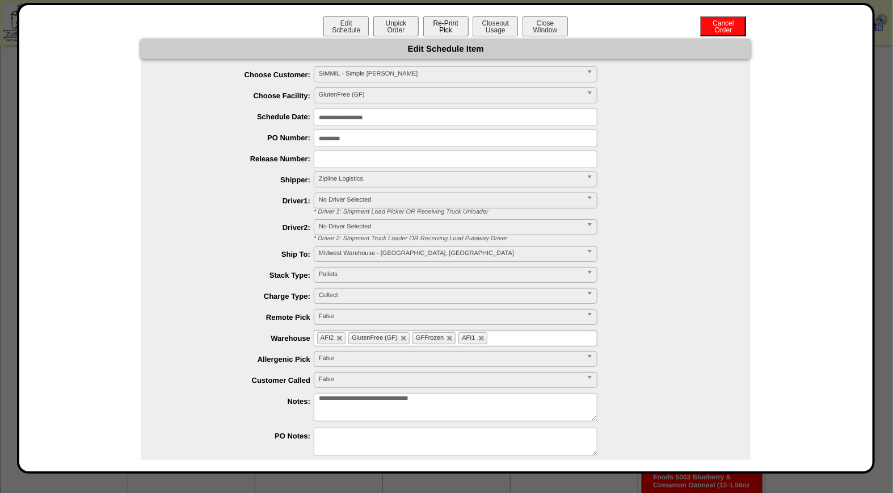
click at [437, 30] on button "Re-Print Pick" at bounding box center [445, 26] width 45 height 20
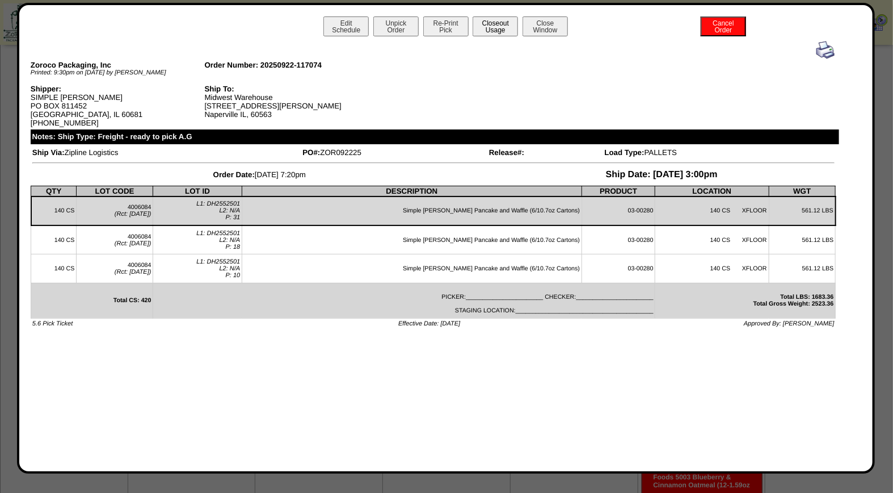
click at [495, 20] on button "Closeout Usage" at bounding box center [495, 26] width 45 height 20
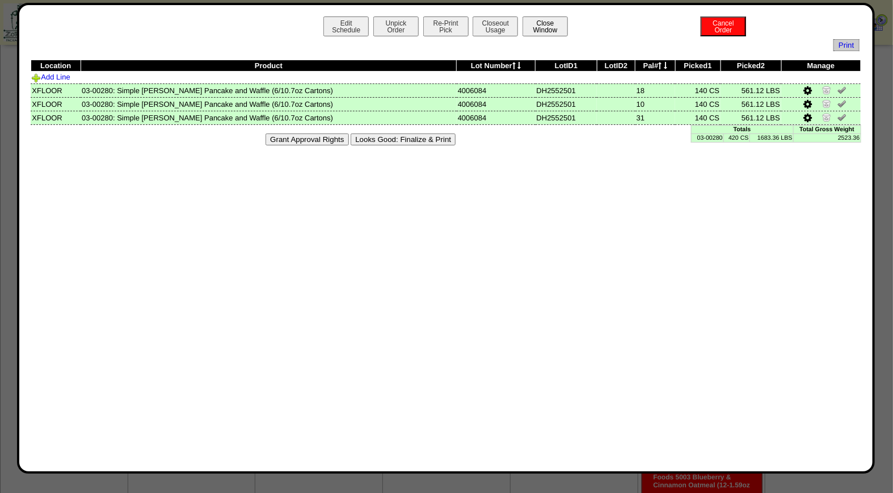
click at [562, 33] on button "Close Window" at bounding box center [545, 26] width 45 height 20
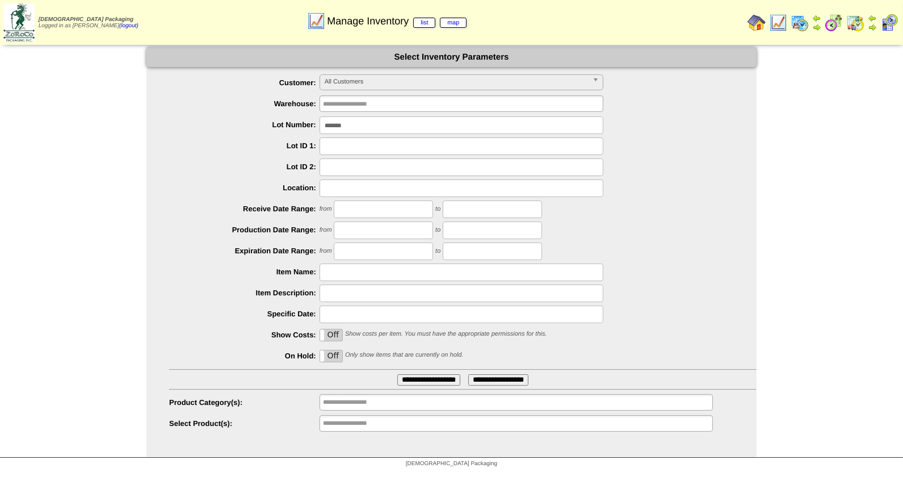
drag, startPoint x: 367, startPoint y: 127, endPoint x: 314, endPoint y: 133, distance: 52.6
click at [314, 133] on div "*******" at bounding box center [462, 125] width 587 height 18
type input "*******"
click at [397, 374] on input "**********" at bounding box center [428, 379] width 63 height 11
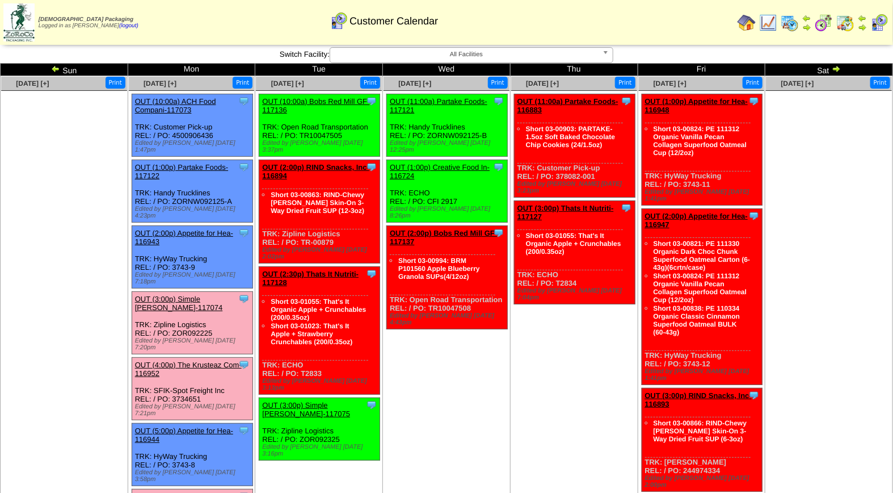
click at [194, 295] on link "OUT (3:00p) Simple Mills-117074" at bounding box center [179, 303] width 88 height 17
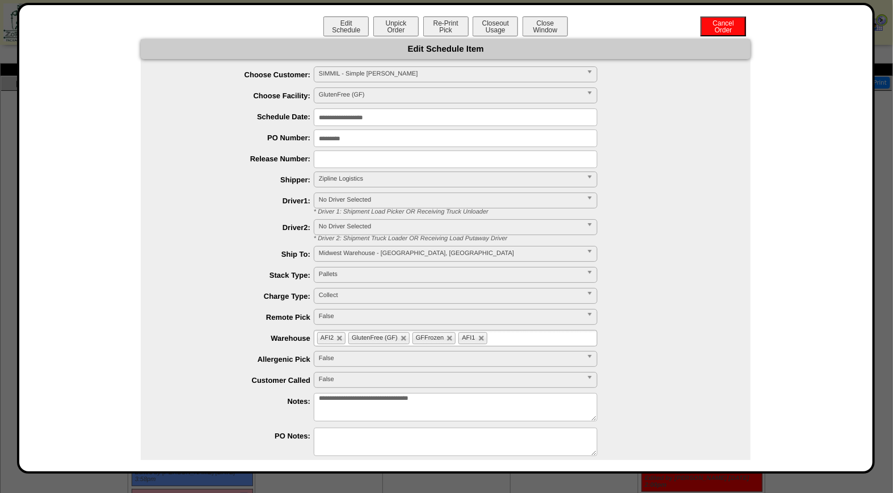
click at [489, 13] on div "**********" at bounding box center [446, 238] width 858 height 471
click at [493, 20] on button "Closeout Usage" at bounding box center [495, 26] width 45 height 20
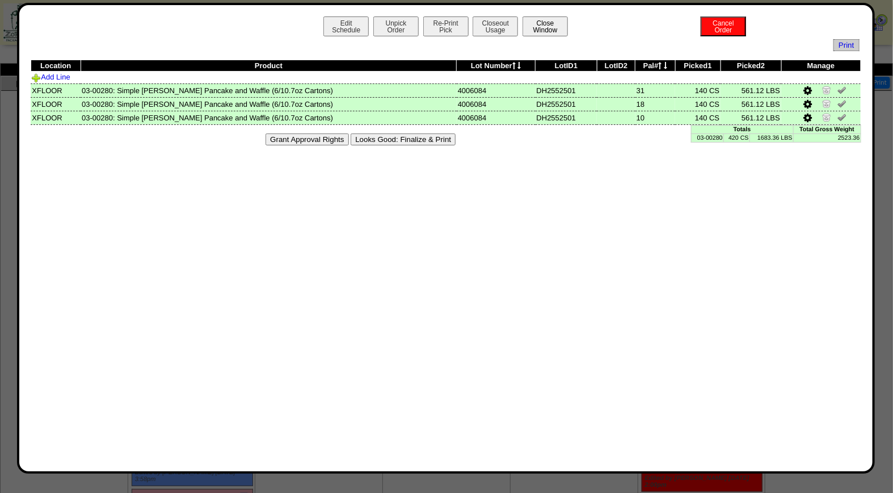
click at [549, 21] on button "Close Window" at bounding box center [545, 26] width 45 height 20
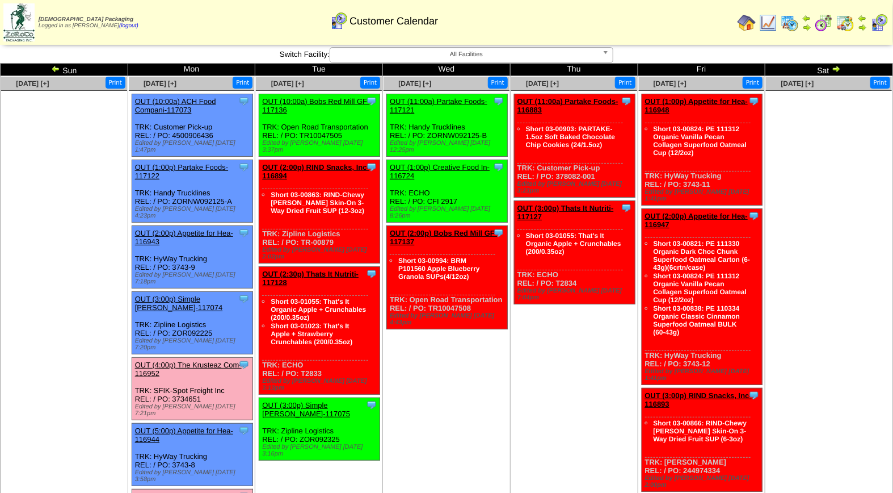
click at [146, 295] on link "OUT (3:00p) Simple [PERSON_NAME]-117074" at bounding box center [179, 303] width 88 height 17
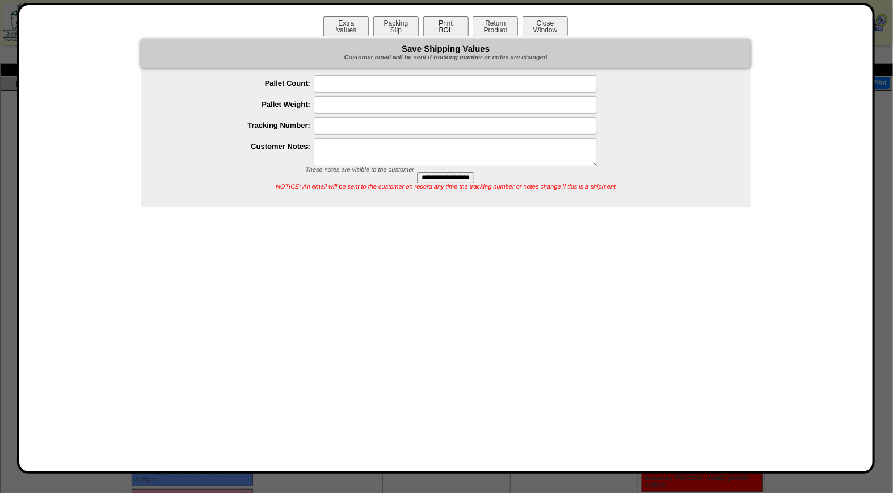
click at [434, 32] on button "Print BOL" at bounding box center [445, 26] width 45 height 20
